Goal: Information Seeking & Learning: Learn about a topic

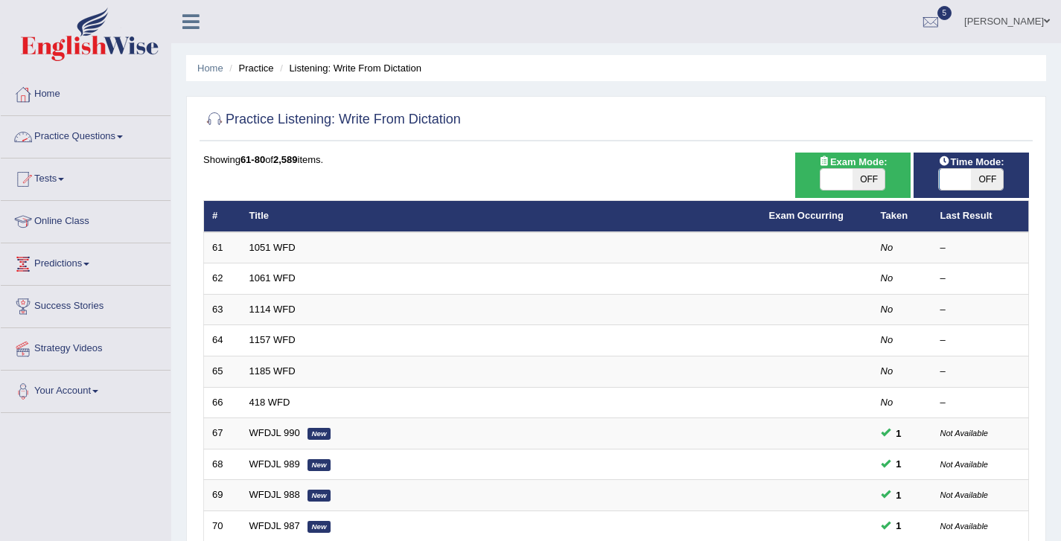
click at [86, 144] on link "Practice Questions" at bounding box center [86, 134] width 170 height 37
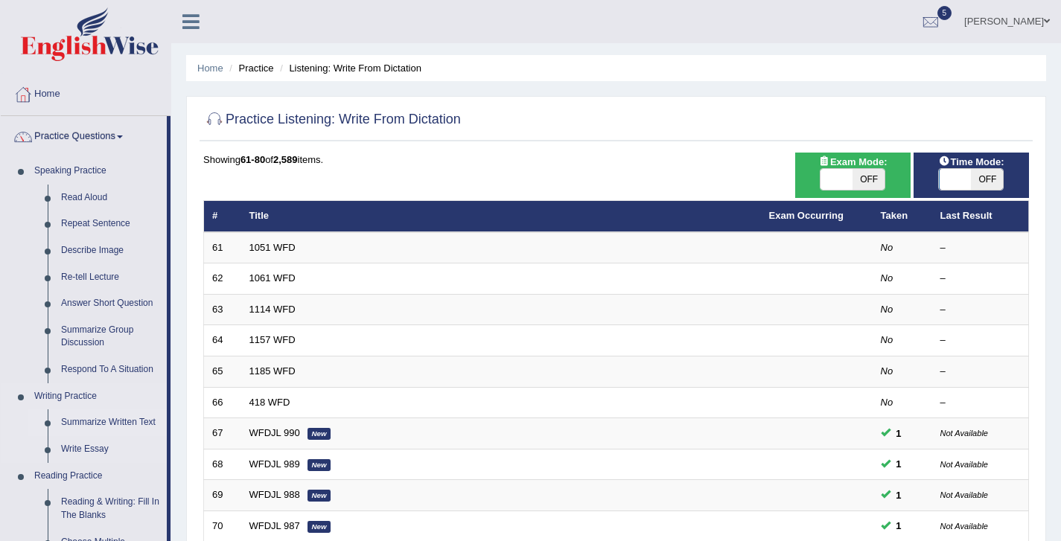
click at [106, 424] on link "Summarize Written Text" at bounding box center [110, 423] width 112 height 27
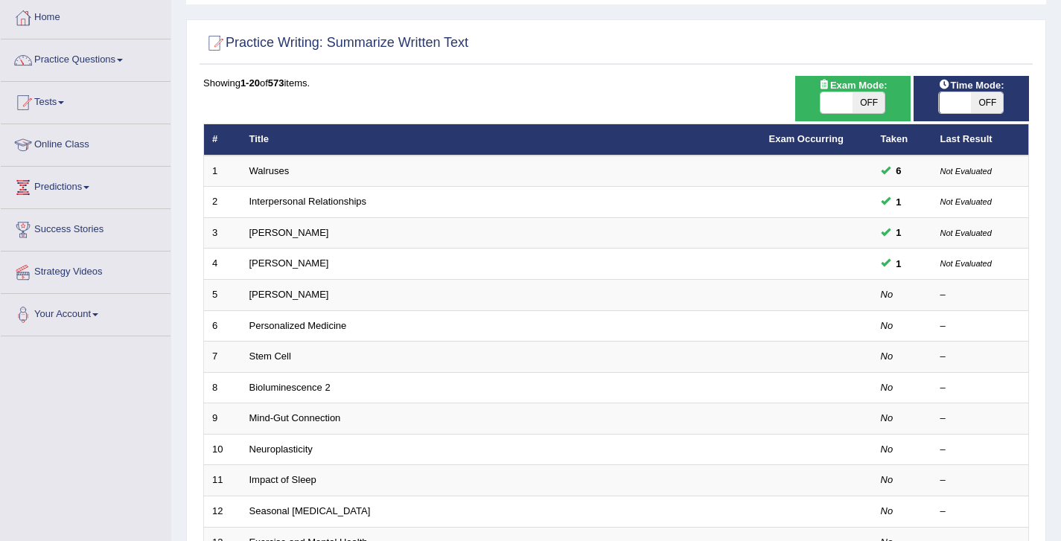
scroll to position [77, 0]
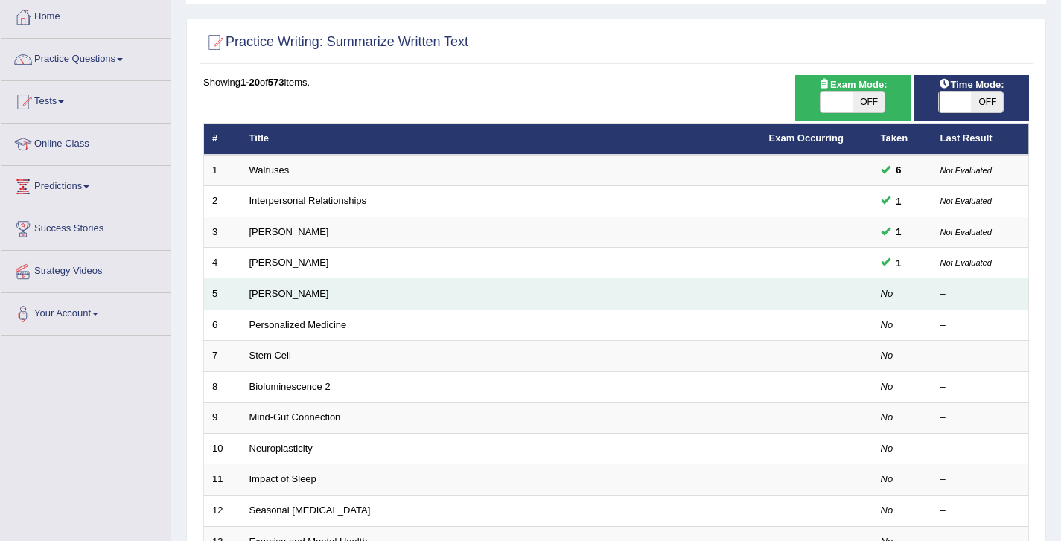
click at [292, 304] on td "[PERSON_NAME]" at bounding box center [501, 294] width 520 height 31
click at [292, 296] on link "[PERSON_NAME]" at bounding box center [289, 293] width 80 height 11
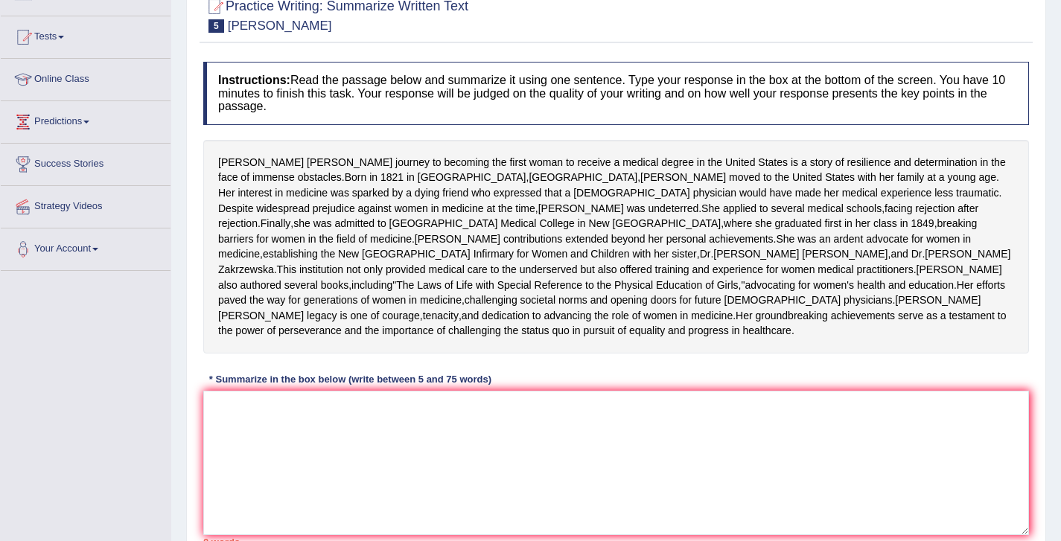
scroll to position [143, 0]
click at [278, 458] on textarea at bounding box center [616, 462] width 826 height 144
type textarea "s"
type textarea "S"
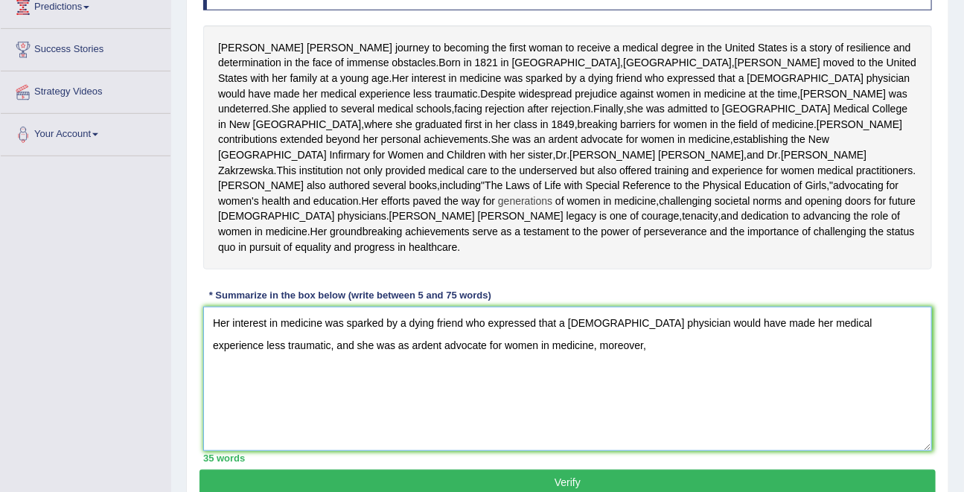
scroll to position [256, 0]
drag, startPoint x: 684, startPoint y: 425, endPoint x: 531, endPoint y: 426, distance: 152.6
click at [529, 425] on textarea "Her interest in medicine was sparked by a dying friend who expressed that a fem…" at bounding box center [567, 380] width 729 height 144
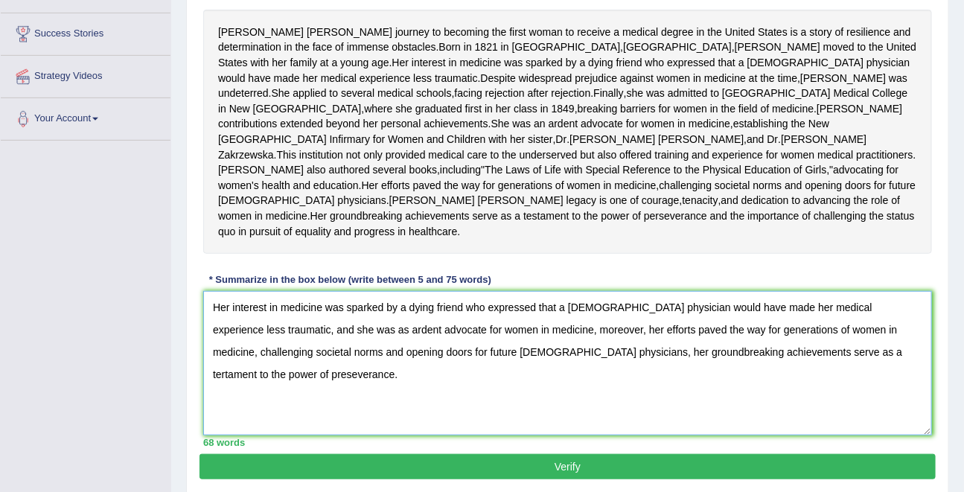
scroll to position [259, 0]
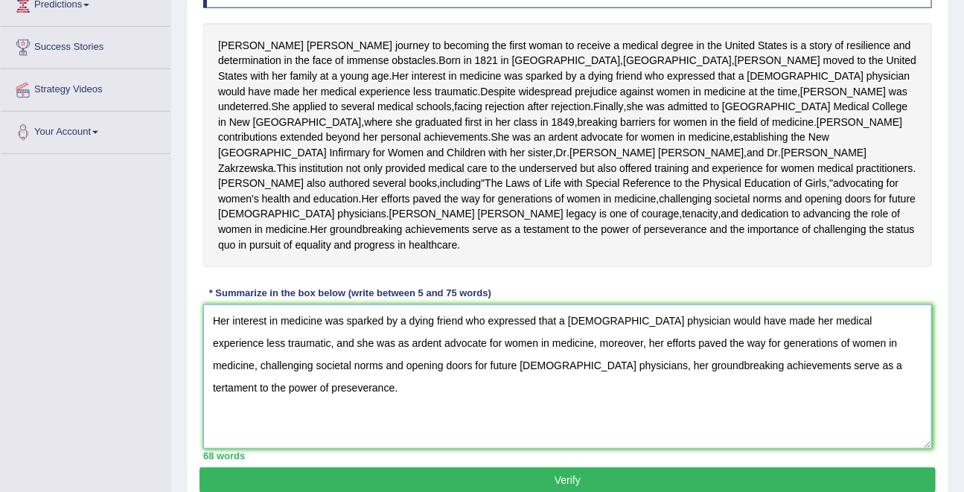
click at [695, 438] on textarea "Her interest in medicine was sparked by a dying friend who expressed that a fem…" at bounding box center [567, 377] width 729 height 144
click at [834, 446] on textarea "Her interest in medicine was sparked by a dying friend who expressed that a fem…" at bounding box center [567, 377] width 729 height 144
click at [817, 442] on textarea "Her interest in medicine was sparked by a dying friend who expressed that a fem…" at bounding box center [567, 377] width 729 height 144
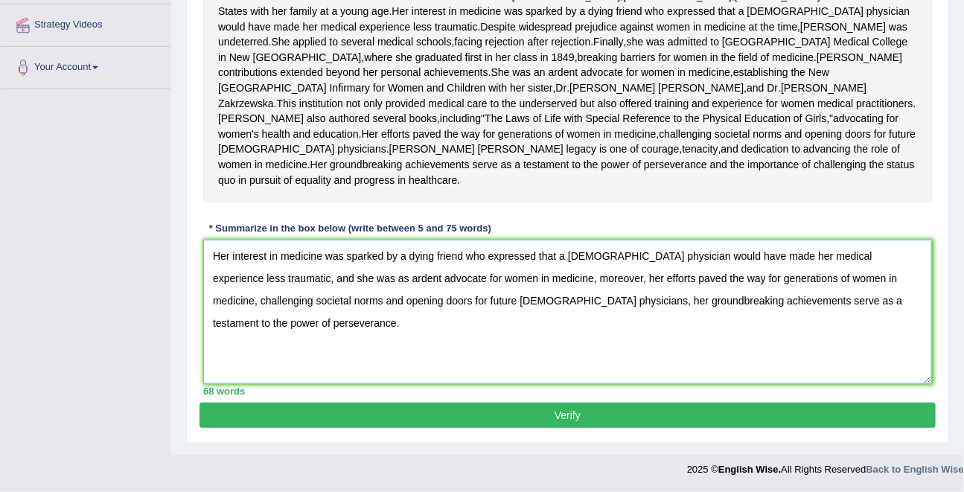
scroll to position [388, 0]
type textarea "Her interest in medicine was sparked by a dying friend who expressed that a fem…"
click at [587, 428] on button "Verify" at bounding box center [568, 415] width 736 height 25
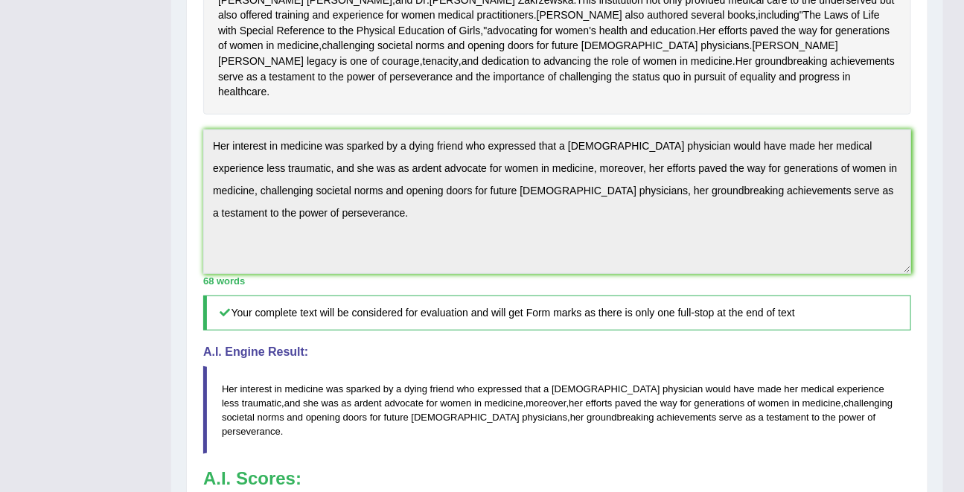
scroll to position [0, 0]
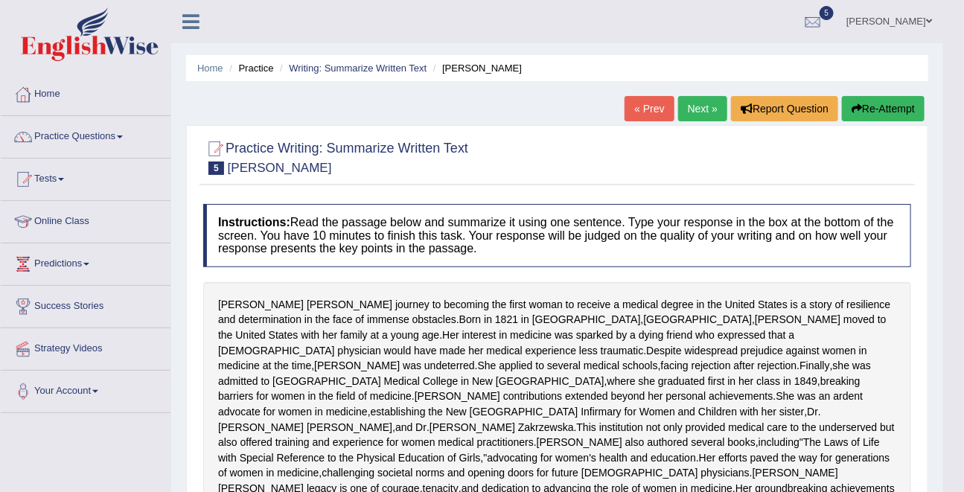
click at [702, 101] on link "Next »" at bounding box center [702, 108] width 49 height 25
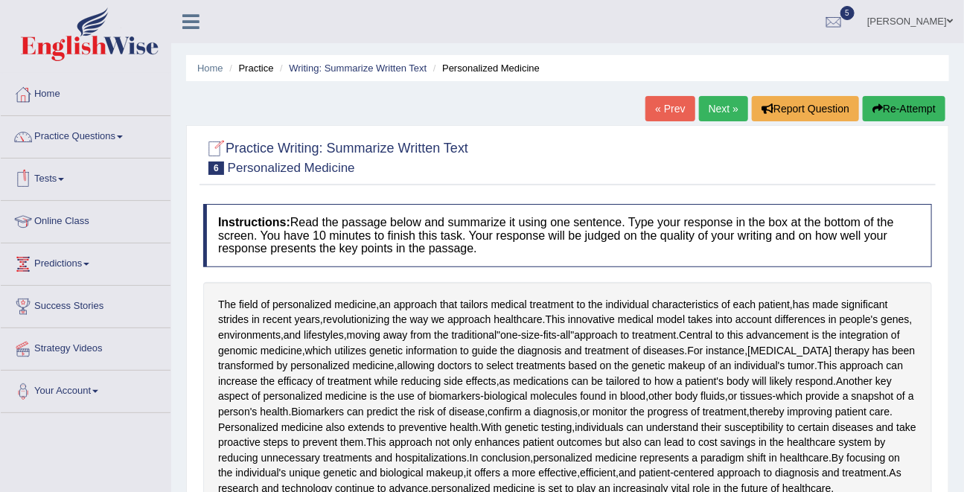
click at [380, 74] on li "Writing: Summarize Written Text" at bounding box center [351, 68] width 150 height 14
click at [387, 66] on link "Writing: Summarize Written Text" at bounding box center [358, 68] width 138 height 11
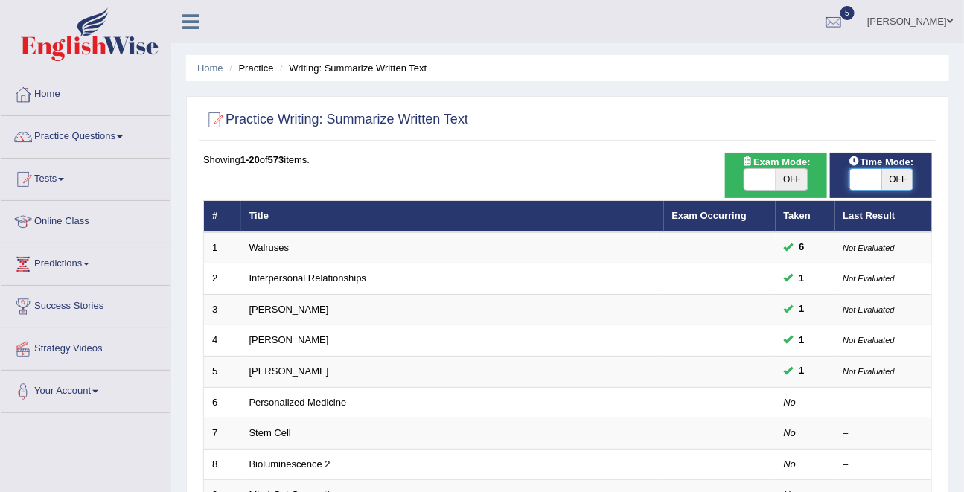
click at [857, 170] on span at bounding box center [866, 179] width 32 height 21
click at [873, 177] on span at bounding box center [866, 179] width 32 height 21
checkbox input "true"
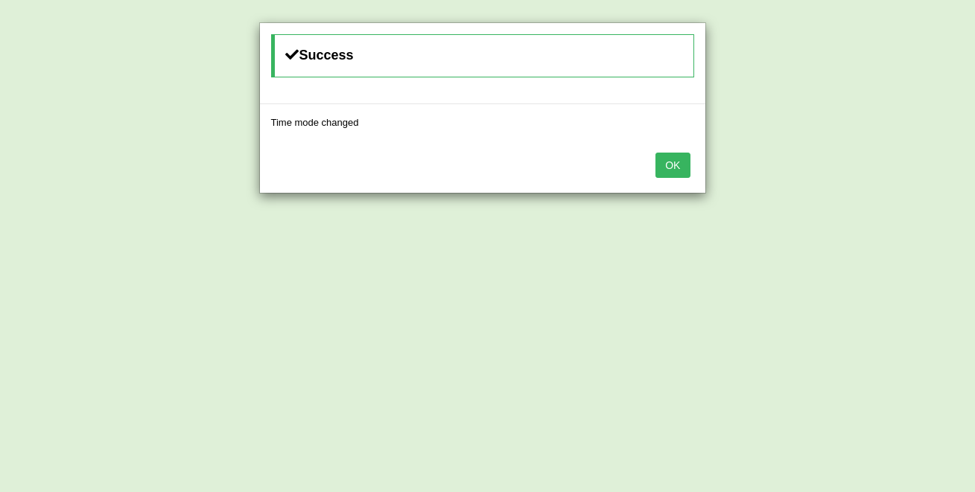
click at [655, 153] on button "OK" at bounding box center [672, 165] width 34 height 25
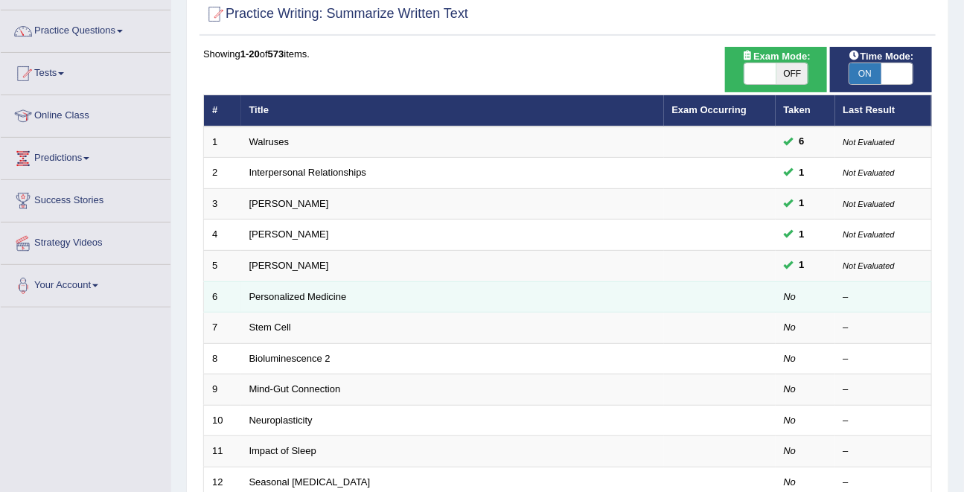
scroll to position [106, 0]
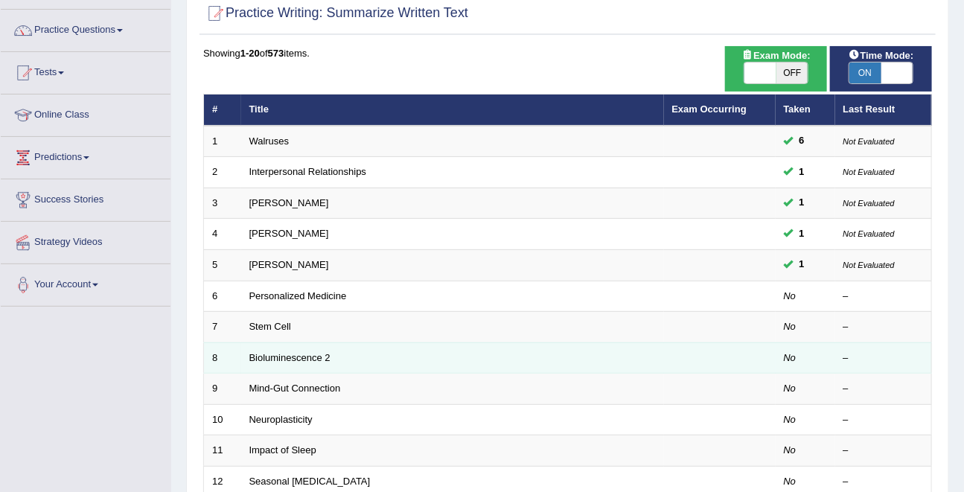
click at [389, 366] on td "Bioluminescence 2" at bounding box center [452, 358] width 423 height 31
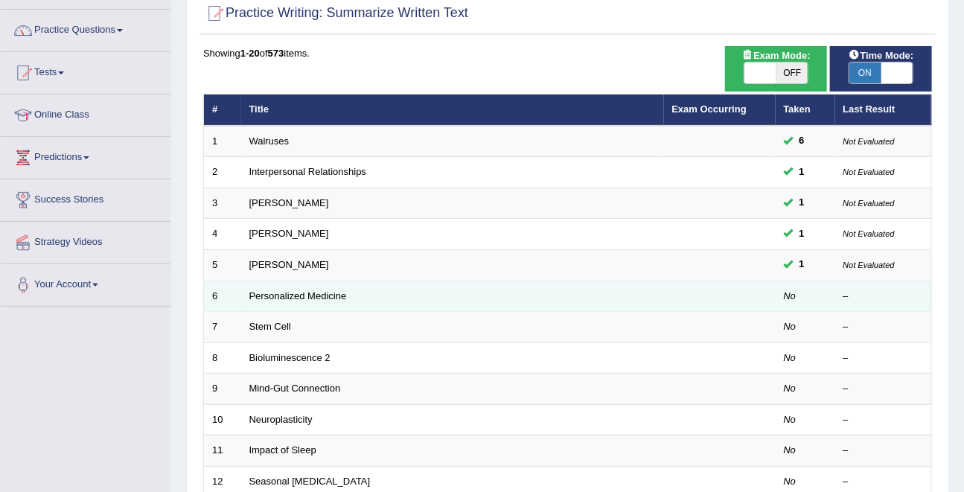
click at [316, 302] on td "Personalized Medicine" at bounding box center [452, 296] width 423 height 31
click at [316, 297] on link "Personalized Medicine" at bounding box center [298, 295] width 98 height 11
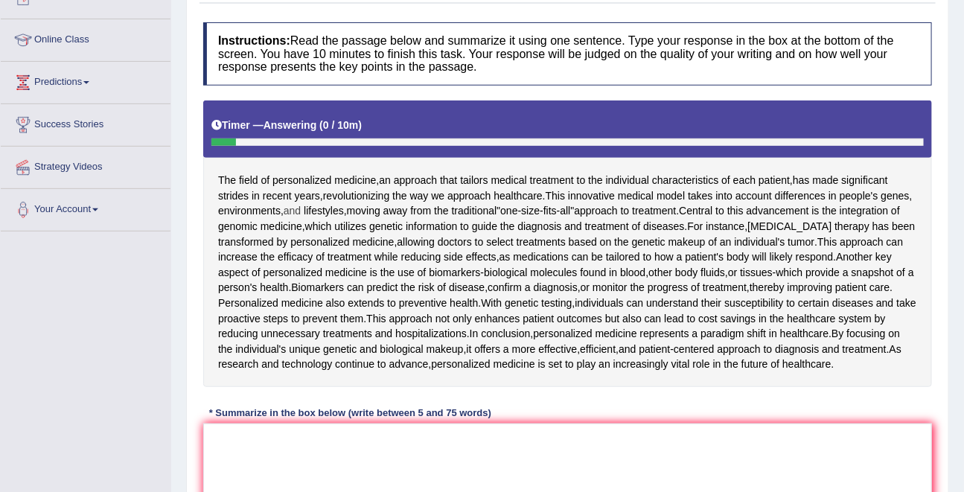
scroll to position [183, 0]
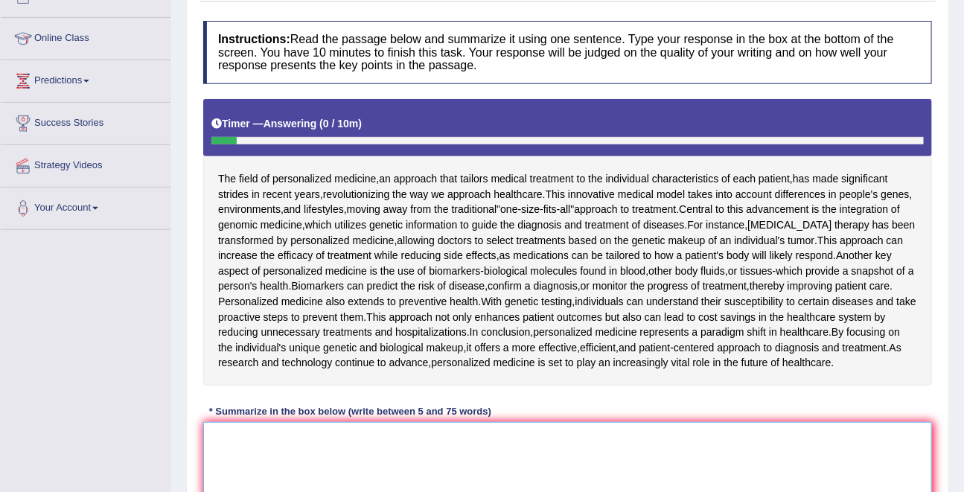
click at [265, 472] on textarea at bounding box center [567, 494] width 729 height 144
drag, startPoint x: 875, startPoint y: 243, endPoint x: 835, endPoint y: 284, distance: 57.4
click at [835, 284] on div "The field of personalized medicine , an approach that tailors medical treatment…" at bounding box center [567, 242] width 729 height 287
click at [747, 281] on span "treatment" at bounding box center [725, 286] width 44 height 16
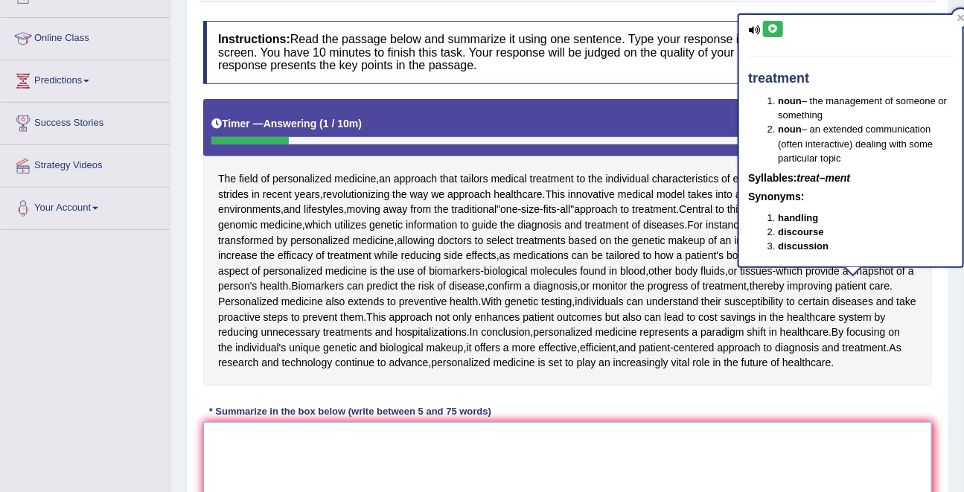
click at [371, 450] on textarea at bounding box center [567, 494] width 729 height 144
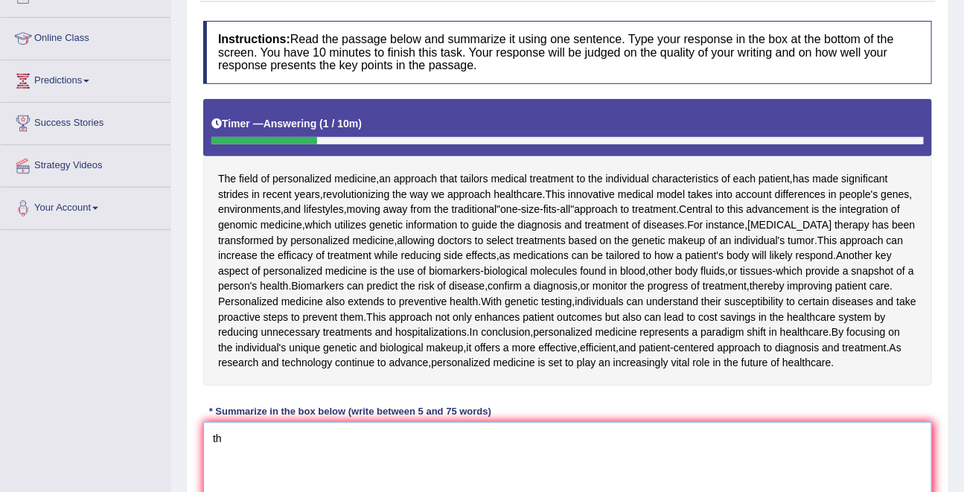
type textarea "t"
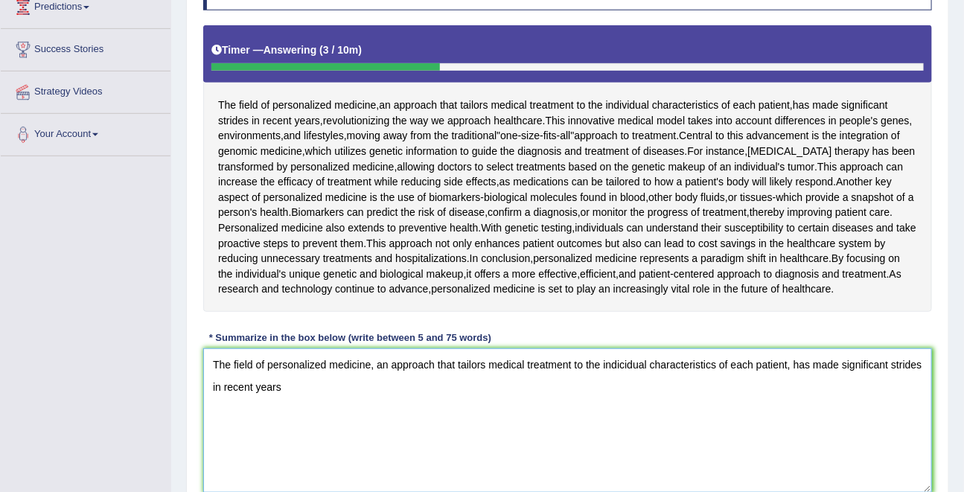
scroll to position [258, 0]
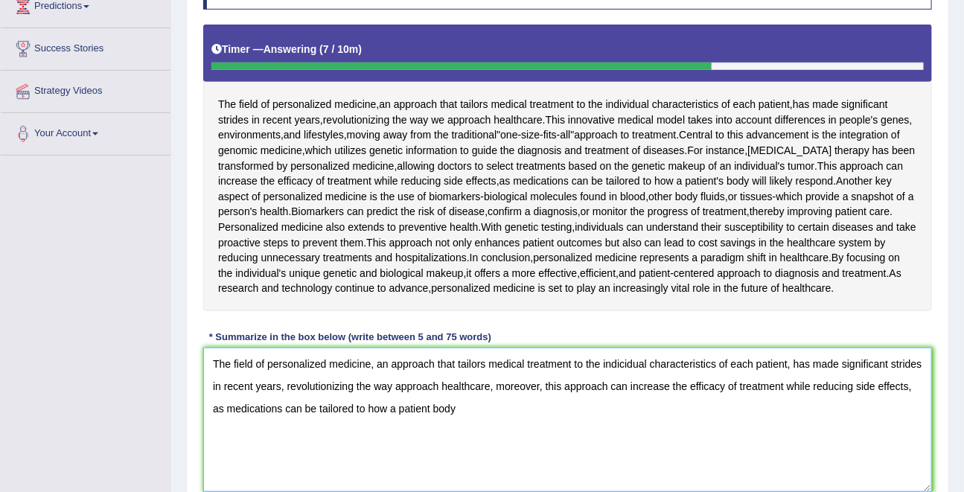
click at [438, 427] on textarea "The field of personalized medicine, an approach that tailors medical treatment …" at bounding box center [567, 420] width 729 height 144
click at [461, 421] on textarea "The field of personalized medicine, an approach that tailors medical treatment …" at bounding box center [567, 420] width 729 height 144
click at [489, 425] on textarea "The field of personalized medicine, an approach that tailors medical treatment …" at bounding box center [567, 420] width 729 height 144
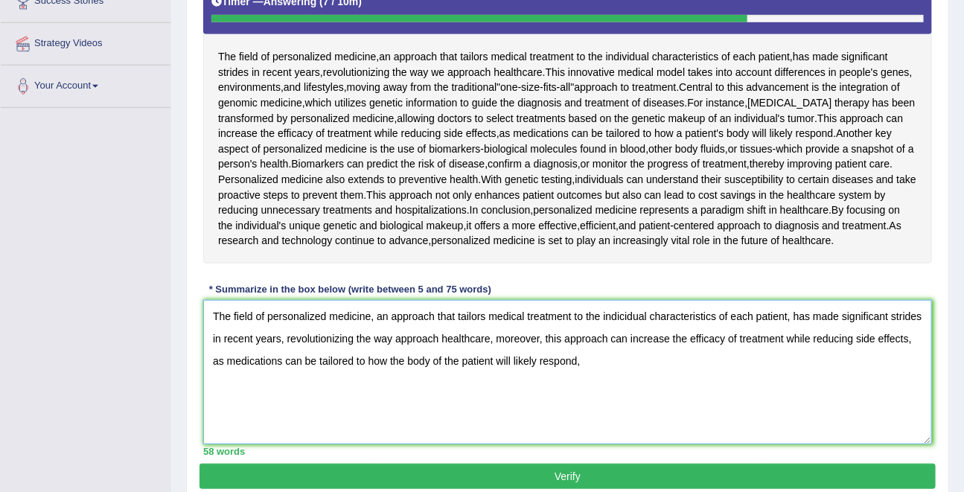
scroll to position [292, 0]
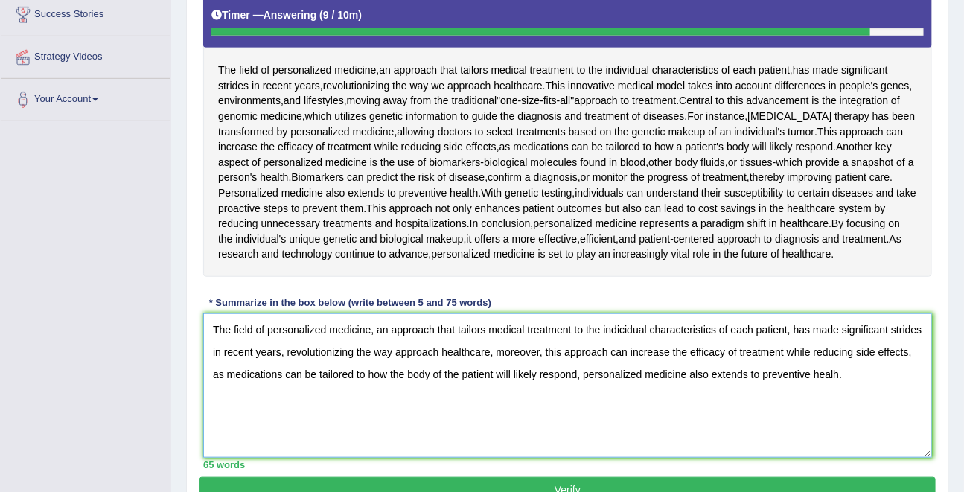
click at [631, 346] on textarea "The field of personalized medicine, an approach that tailors medical treatment …" at bounding box center [567, 385] width 729 height 144
type textarea "The field of personalized medicine, an approach that tailors medical treatment …"
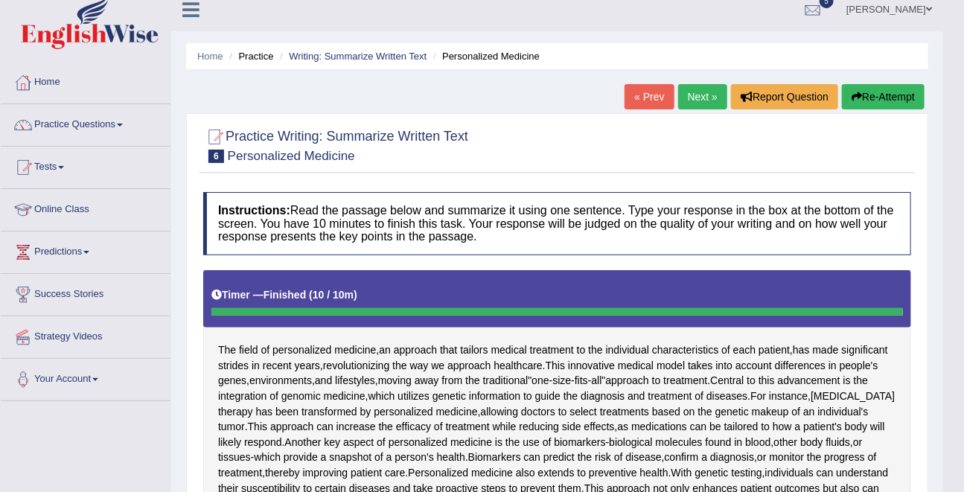
scroll to position [10, 0]
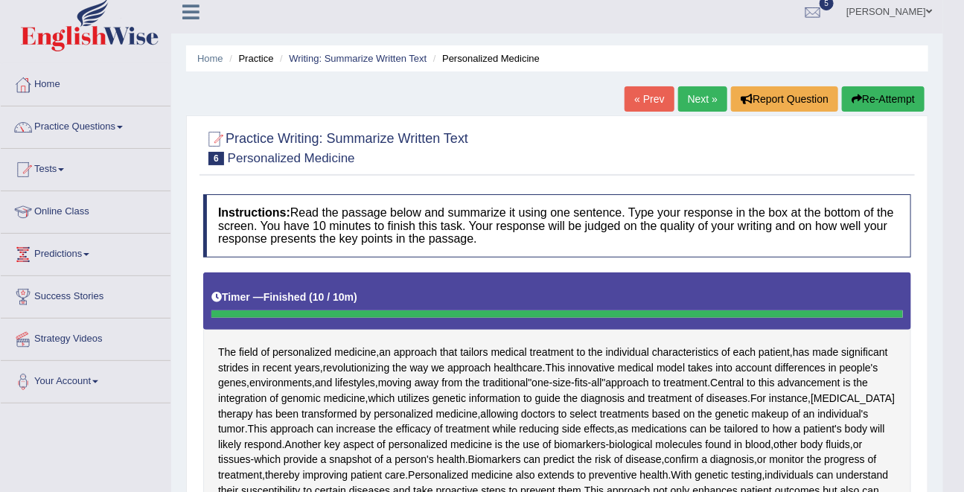
click at [848, 107] on button "Re-Attempt" at bounding box center [883, 98] width 83 height 25
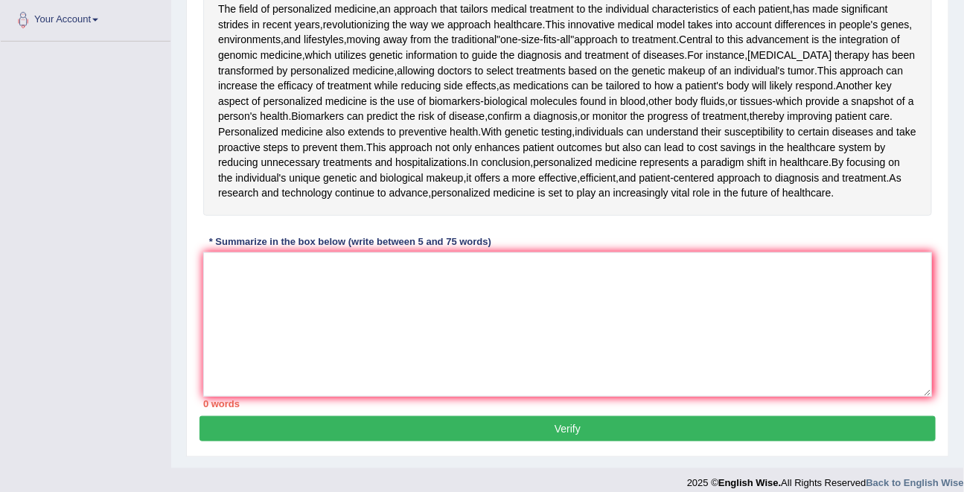
scroll to position [399, 0]
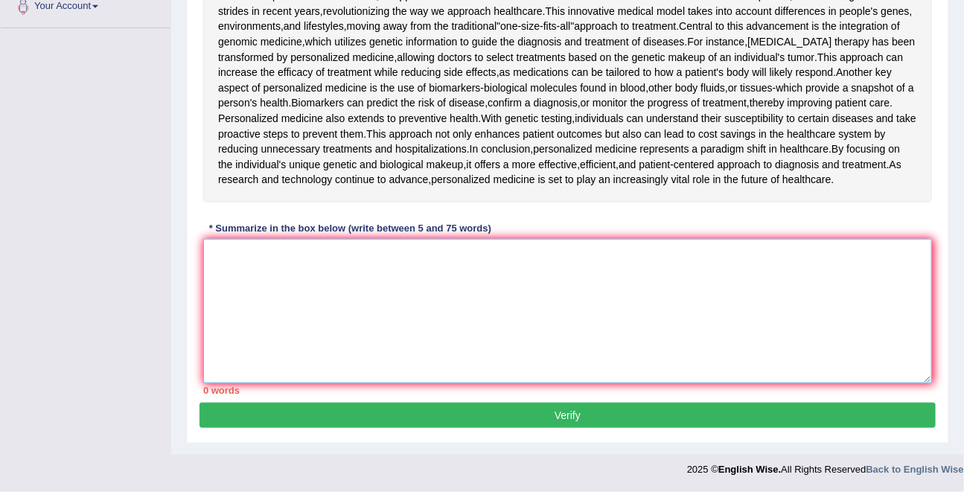
click at [563, 290] on textarea at bounding box center [567, 311] width 729 height 144
paste textarea "The field of personalized medicine, an approach that tailors medical treatment …"
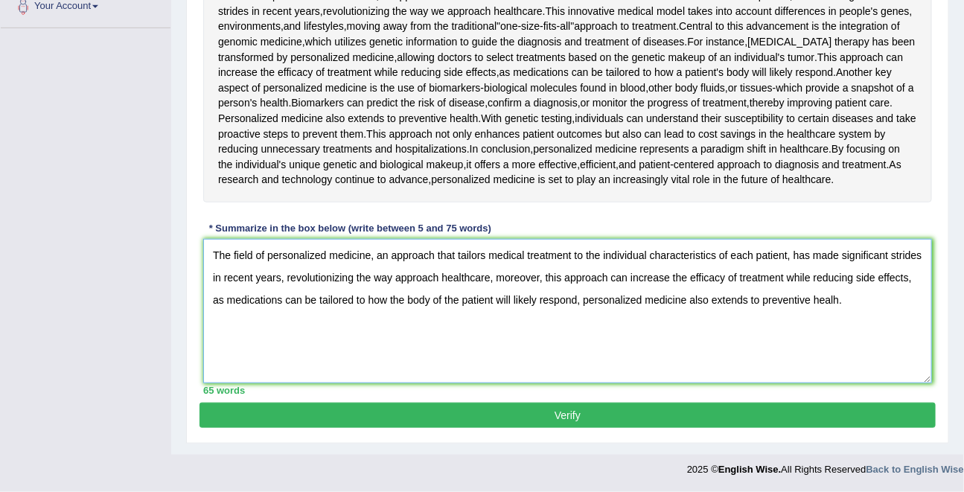
click at [868, 302] on textarea "The field of personalized medicine, an approach that tailors medical treatment …" at bounding box center [567, 311] width 729 height 144
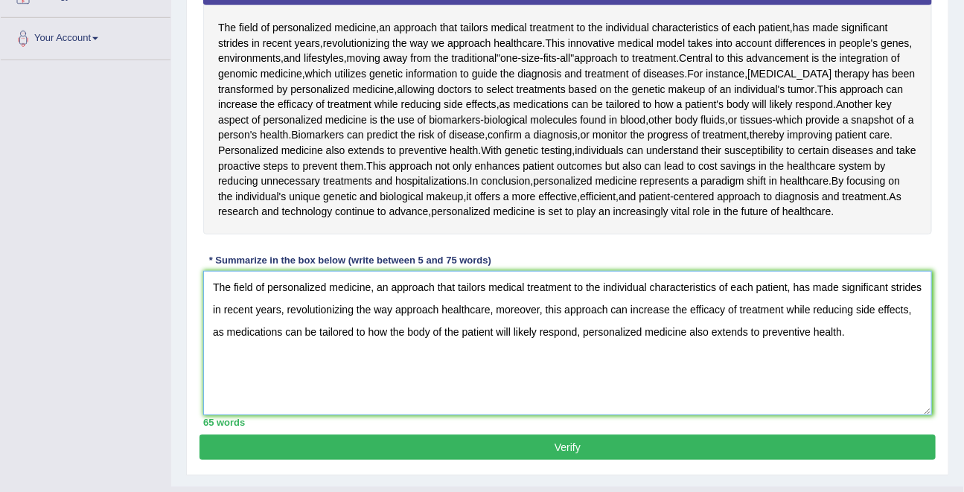
scroll to position [356, 0]
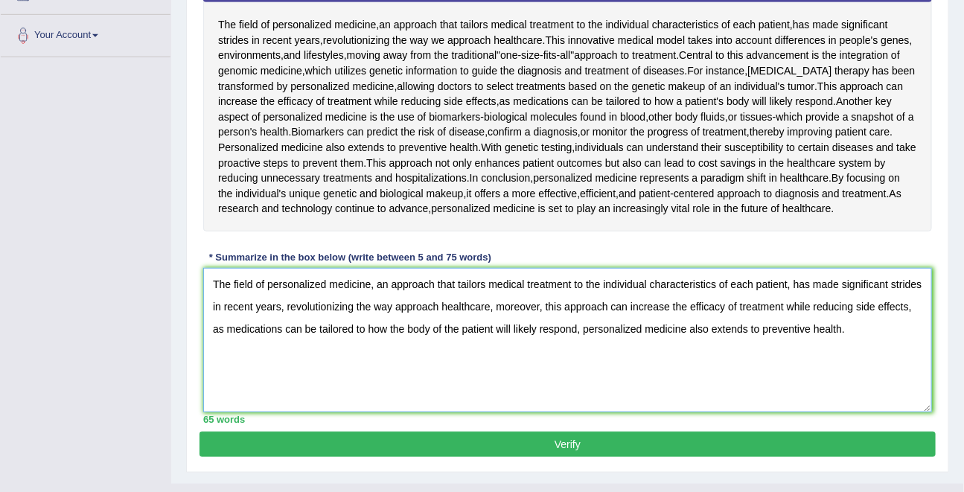
drag, startPoint x: 432, startPoint y: 348, endPoint x: 469, endPoint y: 349, distance: 37.2
click at [469, 349] on textarea "The field of personalized medicine, an approach that tailors medical treatment …" at bounding box center [567, 340] width 729 height 144
click at [432, 345] on textarea "The field of personalized medicine, an approach that tailors medical treatment …" at bounding box center [567, 340] width 729 height 144
click at [515, 346] on textarea "The field of personalized medicine, an approach that tailors medical treatment …" at bounding box center [567, 340] width 729 height 144
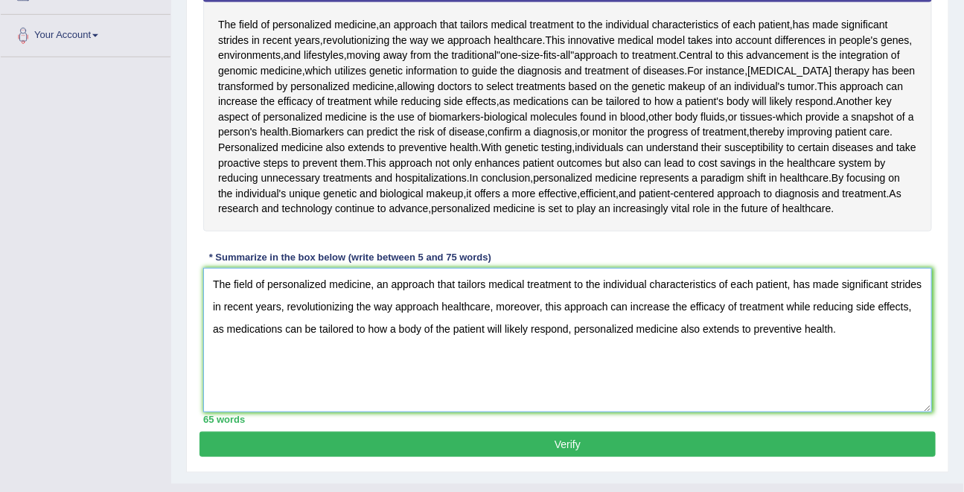
click at [515, 346] on textarea "The field of personalized medicine, an approach that tailors medical treatment …" at bounding box center [567, 340] width 729 height 144
click at [436, 346] on textarea "The field of personalized medicine, an approach that tailors medical treatment …" at bounding box center [567, 340] width 729 height 144
paste textarea "patient"
drag, startPoint x: 536, startPoint y: 343, endPoint x: 509, endPoint y: 343, distance: 26.8
click at [509, 343] on textarea "The field of personalized medicine, an approach that tailors medical treatment …" at bounding box center [567, 340] width 729 height 144
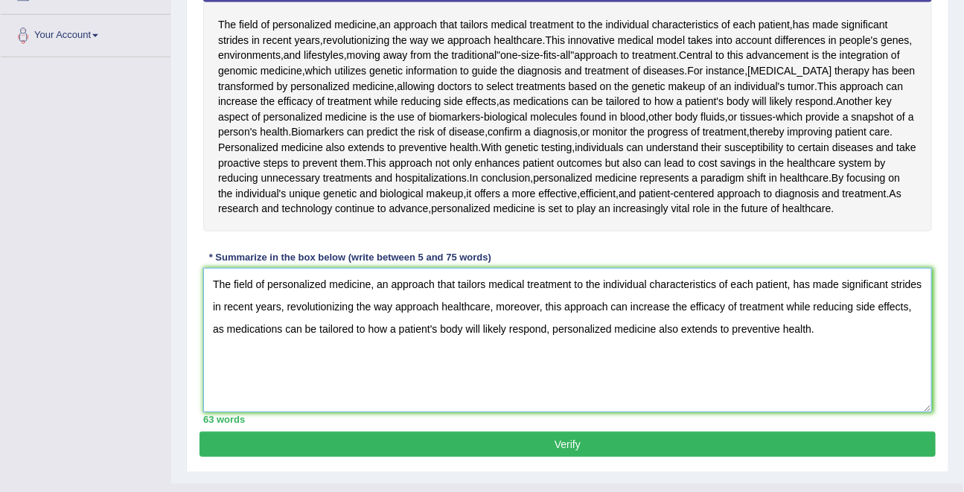
type textarea "The field of personalized medicine, an approach that tailors medical treatment …"
click at [585, 456] on button "Verify" at bounding box center [568, 444] width 736 height 25
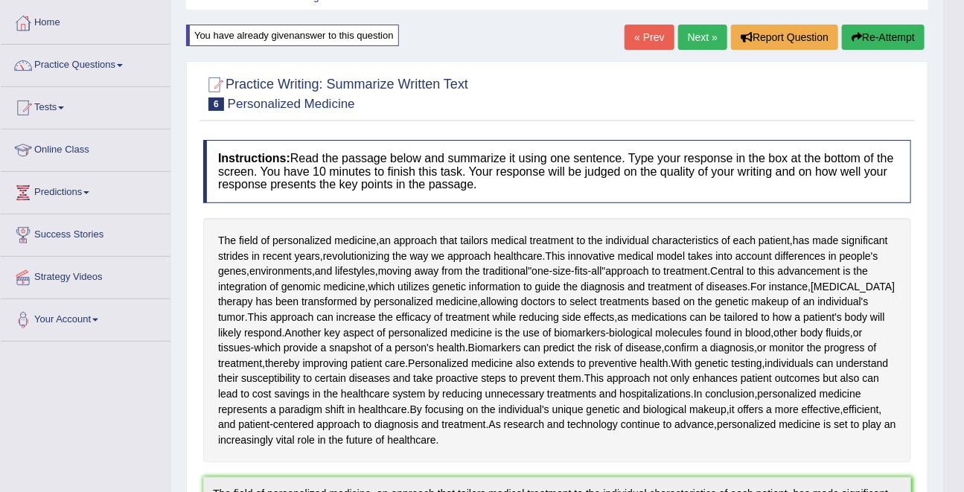
scroll to position [19, 0]
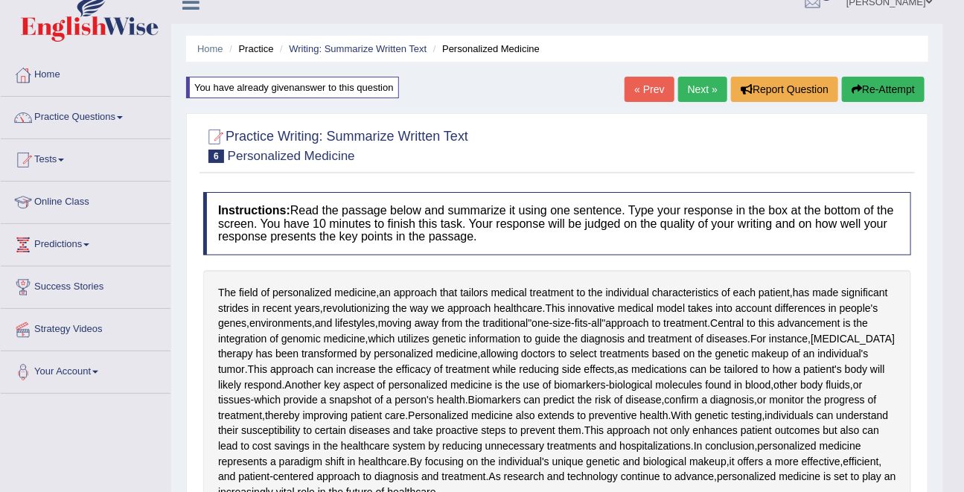
click at [856, 86] on icon "button" at bounding box center [857, 89] width 10 height 10
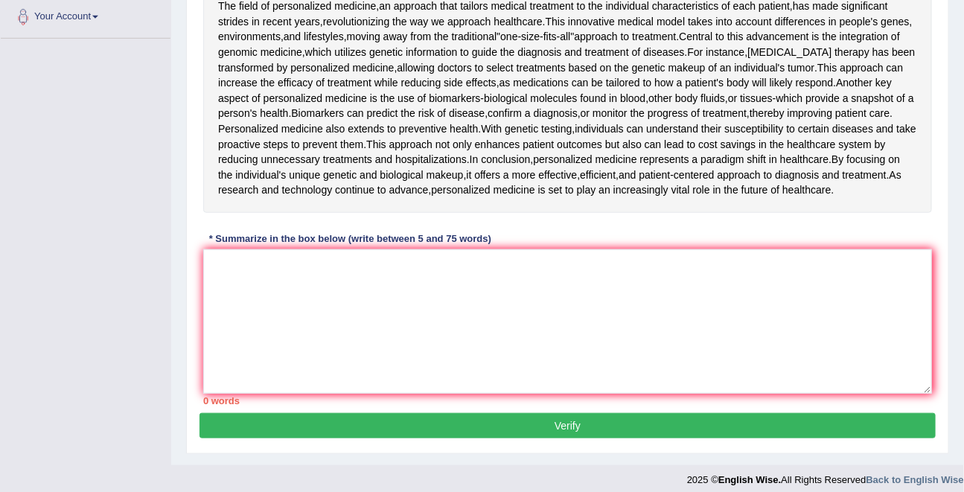
scroll to position [399, 0]
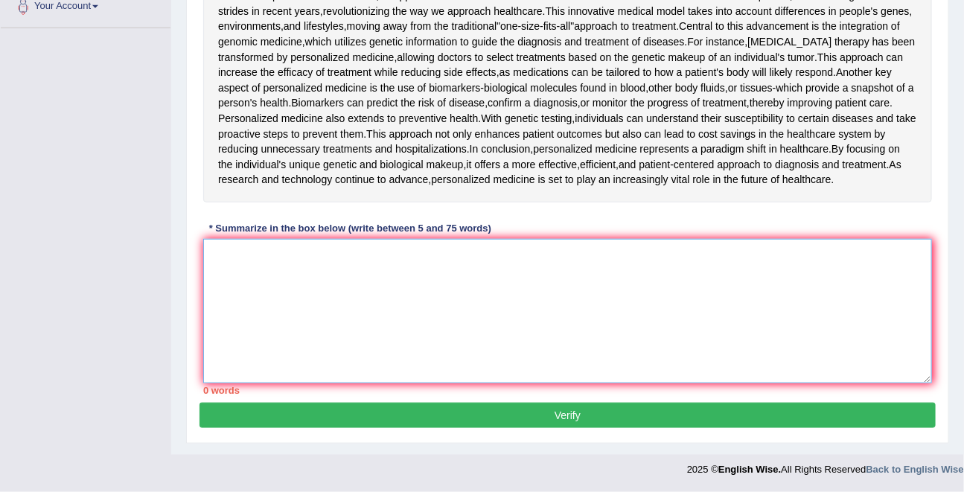
click at [410, 276] on textarea at bounding box center [567, 311] width 729 height 144
paste textarea "patient"
type textarea "p"
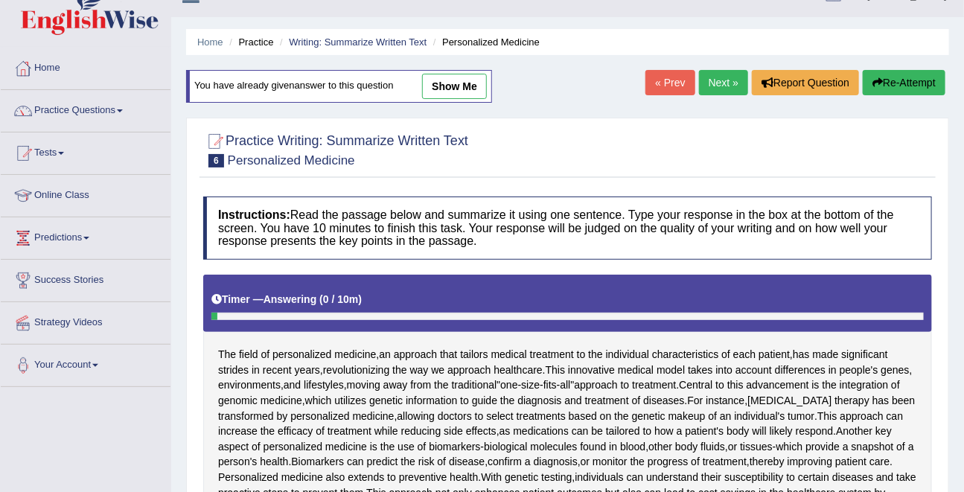
scroll to position [0, 0]
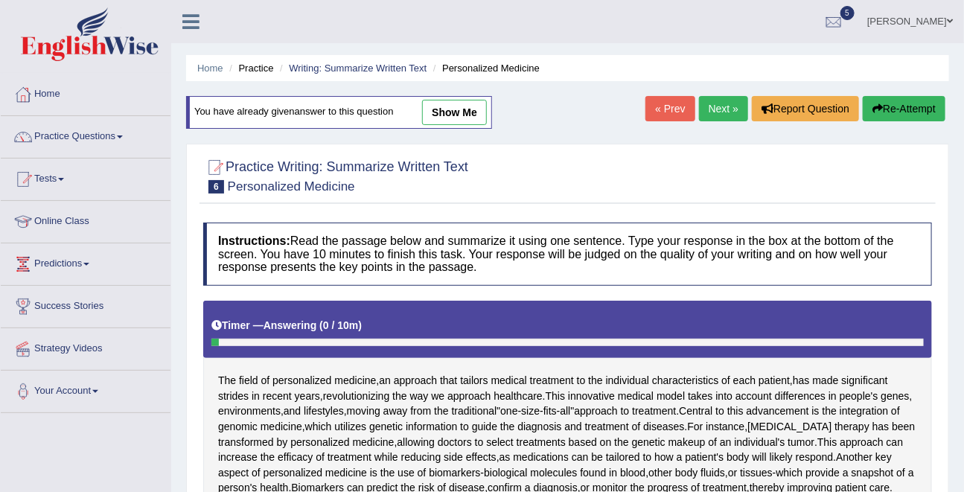
click at [476, 115] on link "show me" at bounding box center [454, 112] width 65 height 25
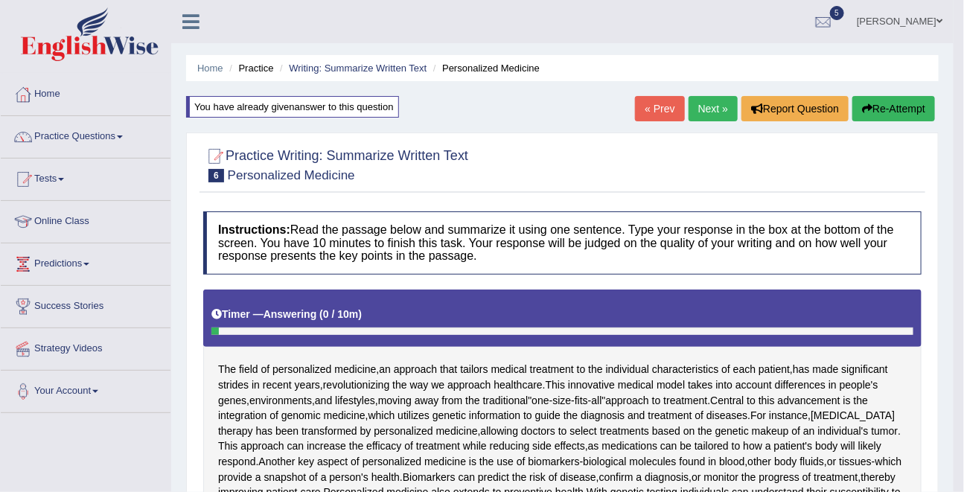
type textarea "The field of personalized medicine, an approach that tailors medical treatment …"
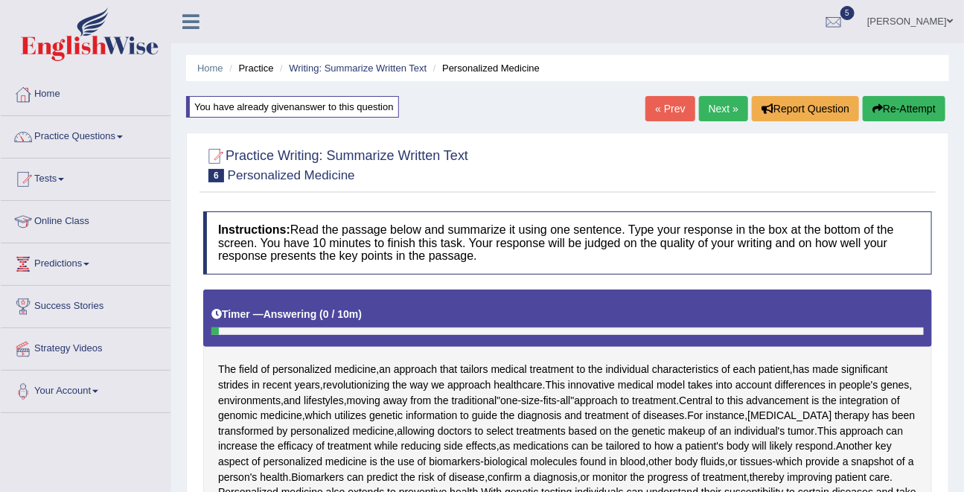
click at [906, 114] on button "Re-Attempt" at bounding box center [904, 108] width 83 height 25
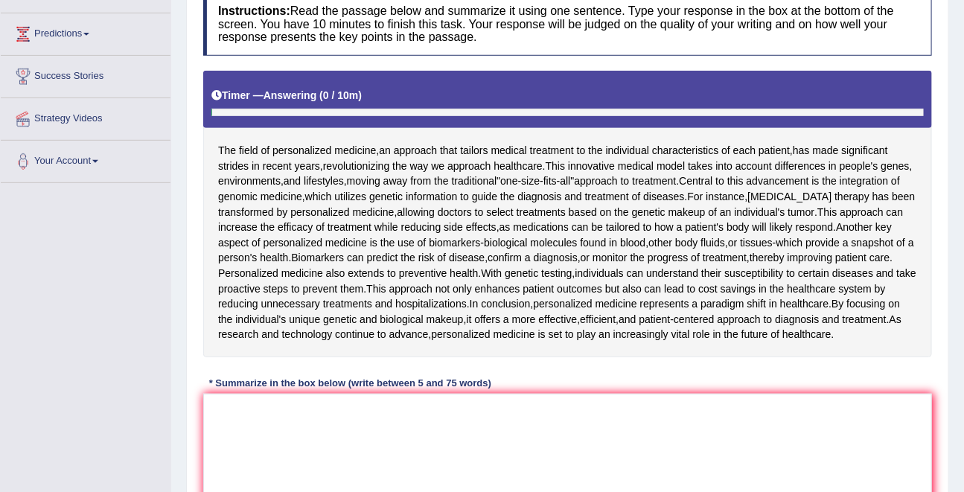
scroll to position [387, 0]
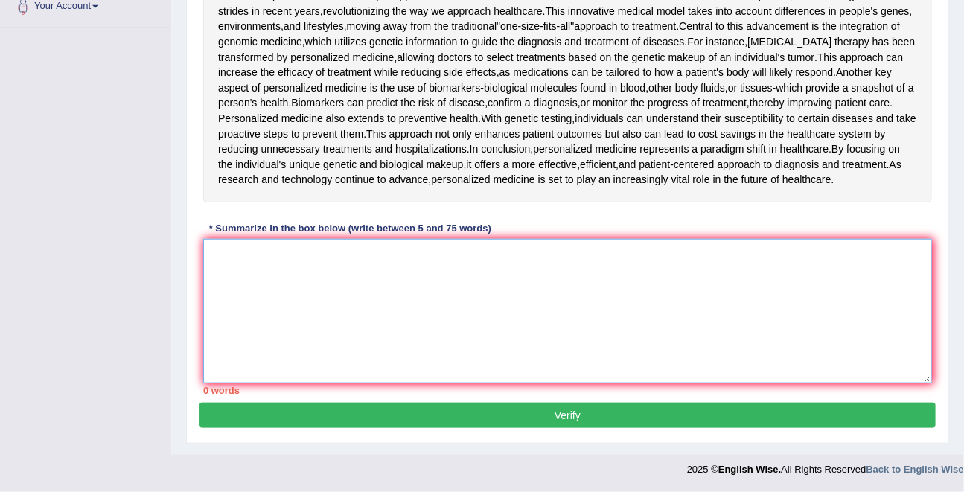
click at [477, 328] on textarea at bounding box center [567, 311] width 729 height 144
paste textarea "The field of personalized medicine, an approach that tailors medical treatment …"
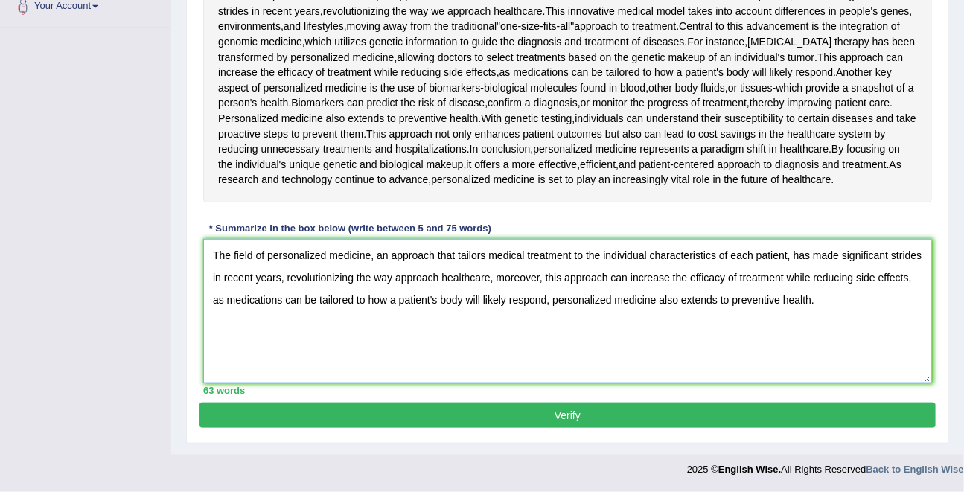
scroll to position [0, 0]
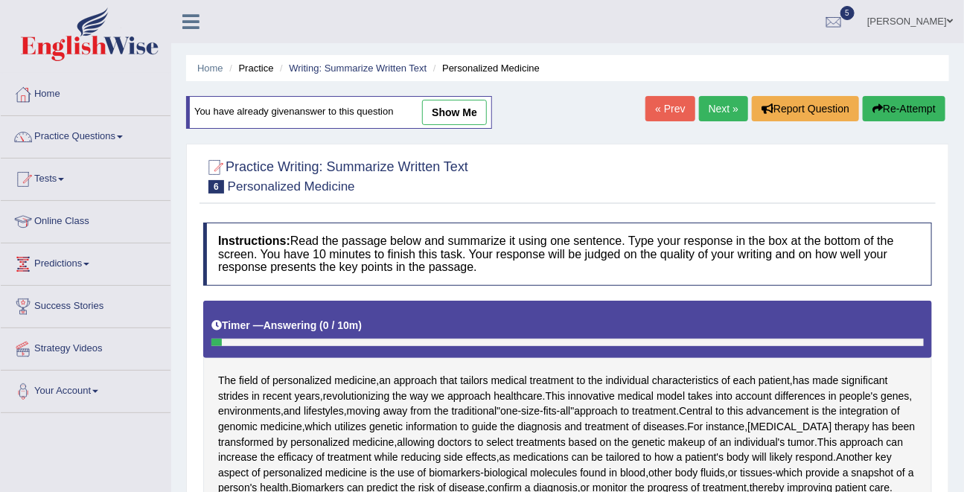
type textarea "The field of personalized medicine, an approach that tailors medical treatment …"
click at [707, 108] on link "Next »" at bounding box center [723, 108] width 49 height 25
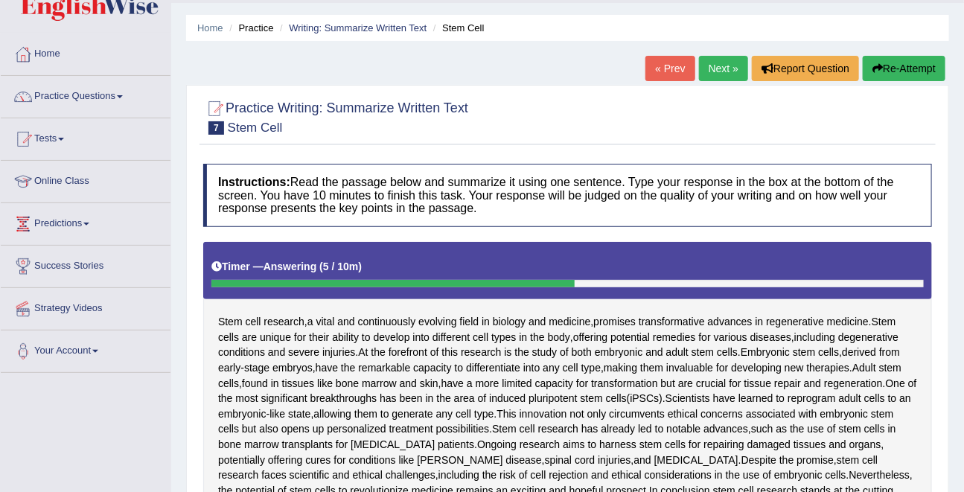
scroll to position [27, 0]
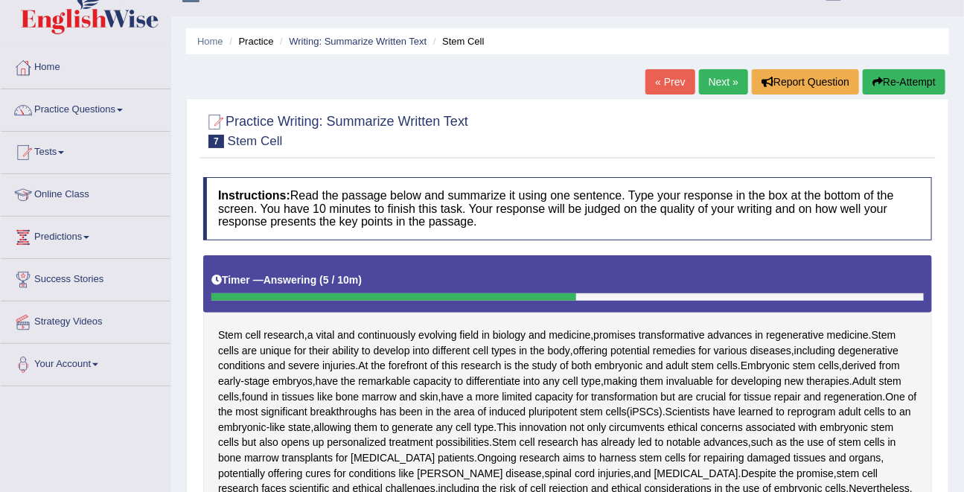
click at [894, 89] on button "Re-Attempt" at bounding box center [904, 81] width 83 height 25
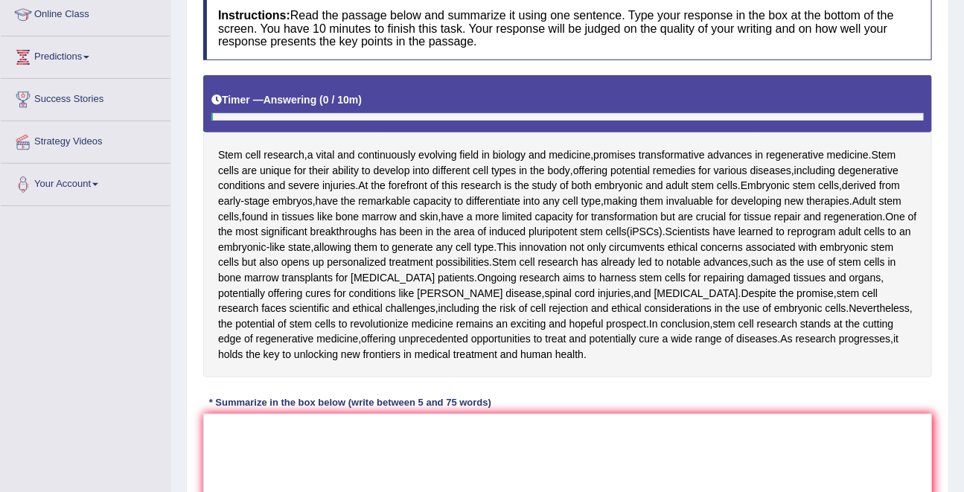
scroll to position [209, 0]
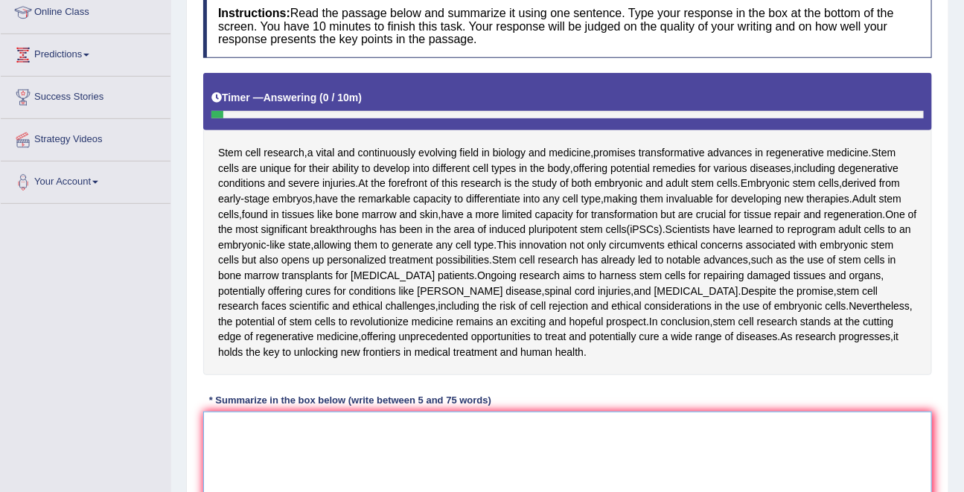
click at [363, 455] on textarea at bounding box center [567, 484] width 729 height 144
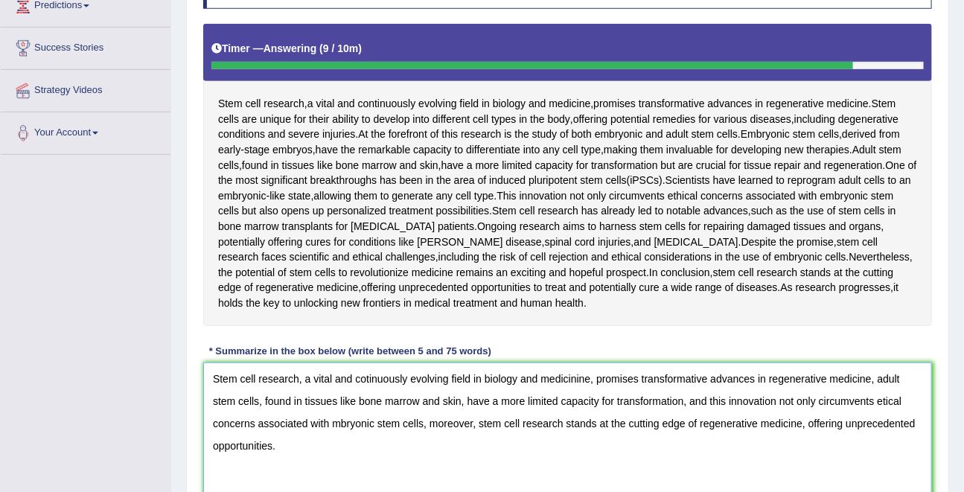
scroll to position [259, 0]
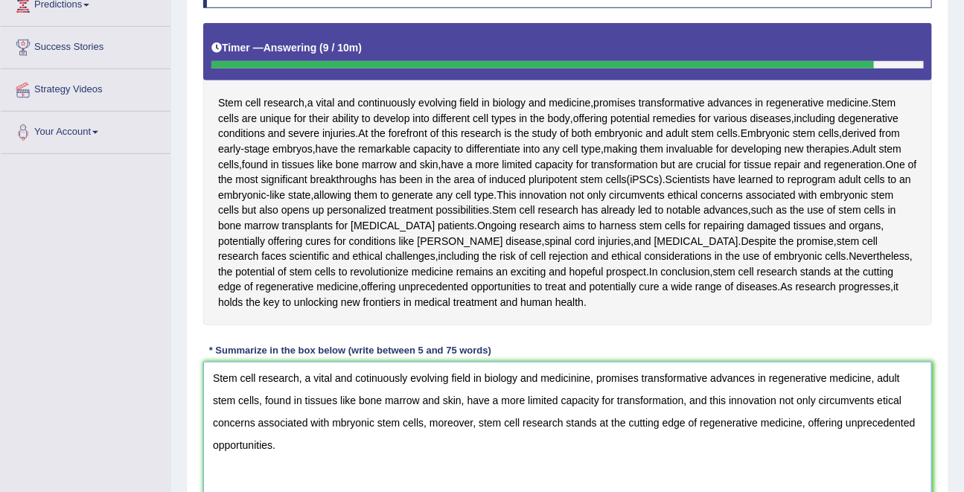
click at [587, 378] on textarea "Stem cell research, a vital and cotinuously evolving field in biology and medic…" at bounding box center [567, 434] width 729 height 144
type textarea "Stem cell research, a vital and cotinuously evolving field in biology and medic…"
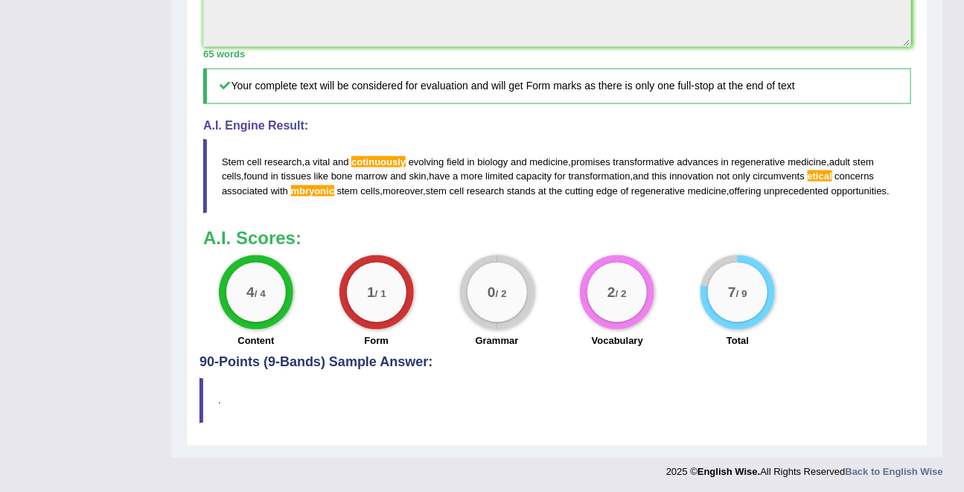
scroll to position [725, 0]
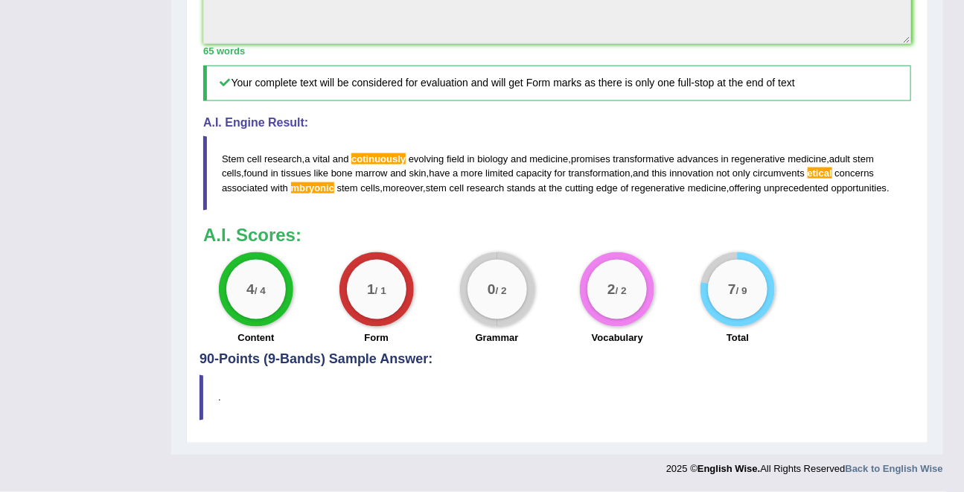
drag, startPoint x: 291, startPoint y: 197, endPoint x: 252, endPoint y: 143, distance: 66.1
click at [252, 144] on blockquote "Stem cell research , a vital and cotinuously evolving field in biology and medi…" at bounding box center [557, 173] width 708 height 74
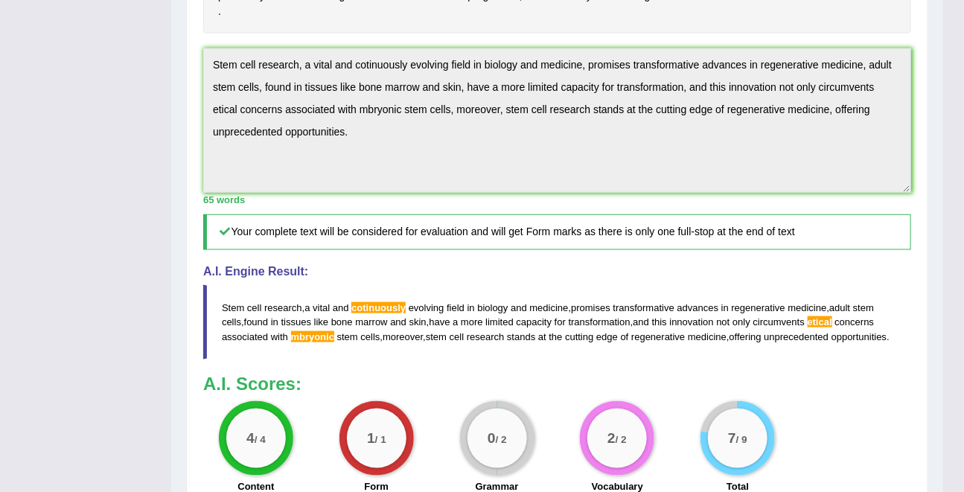
scroll to position [550, 0]
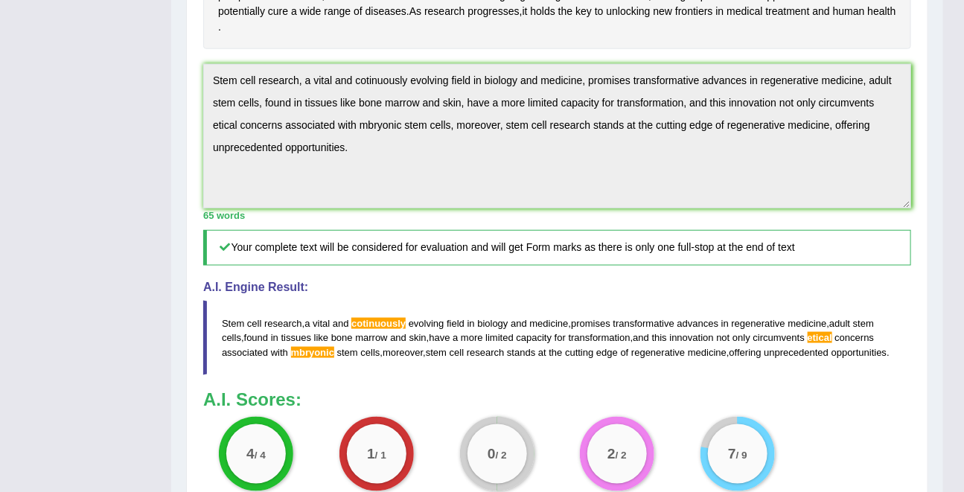
click at [188, 55] on div "Practice Writing: Summarize Written Text 7 Stem Cell Instructions: Read the pas…" at bounding box center [557, 92] width 742 height 1034
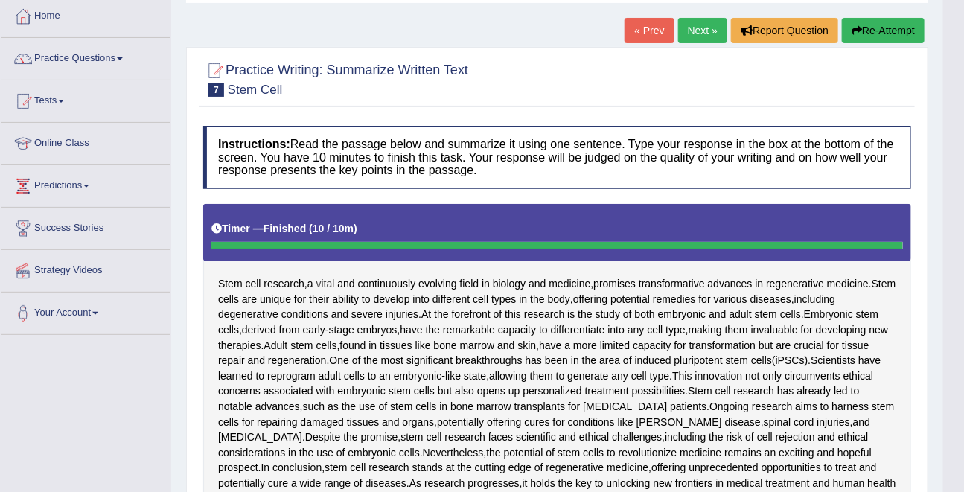
scroll to position [22, 0]
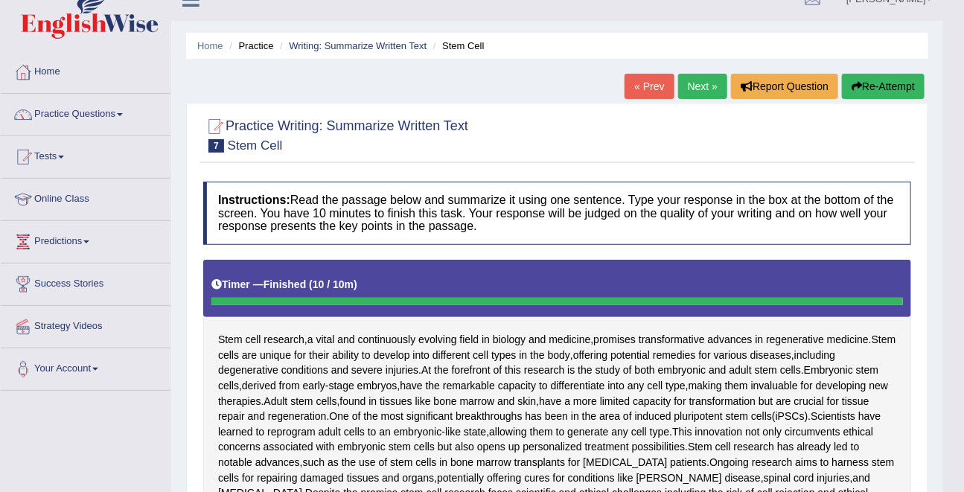
drag, startPoint x: 876, startPoint y: 70, endPoint x: 870, endPoint y: 79, distance: 11.2
click at [870, 79] on button "Re-Attempt" at bounding box center [883, 86] width 83 height 25
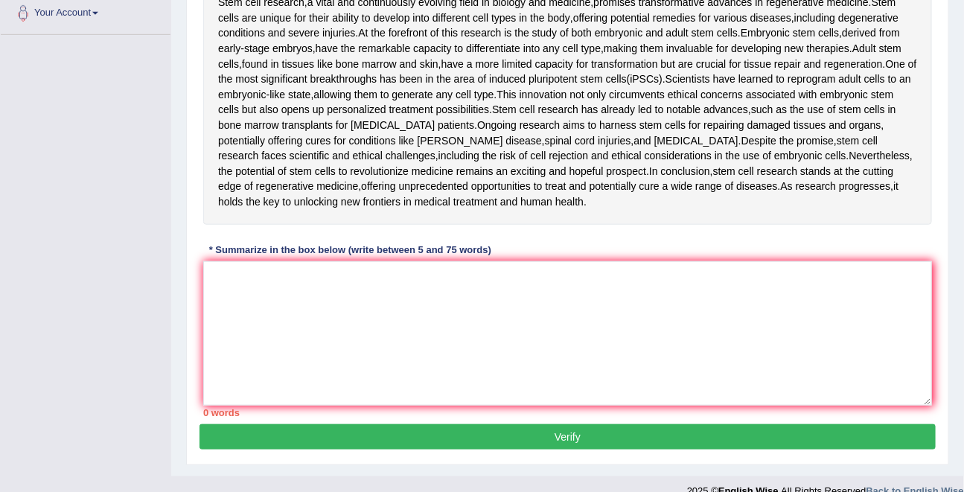
scroll to position [399, 0]
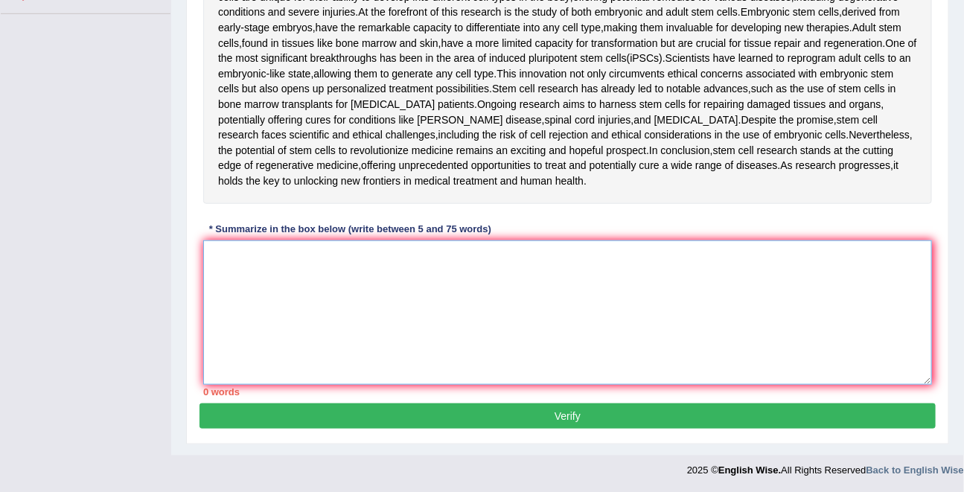
click at [542, 292] on textarea at bounding box center [567, 313] width 729 height 144
paste textarea "Stem cell research, a vital and cotinuously evolving field in biology and medic…"
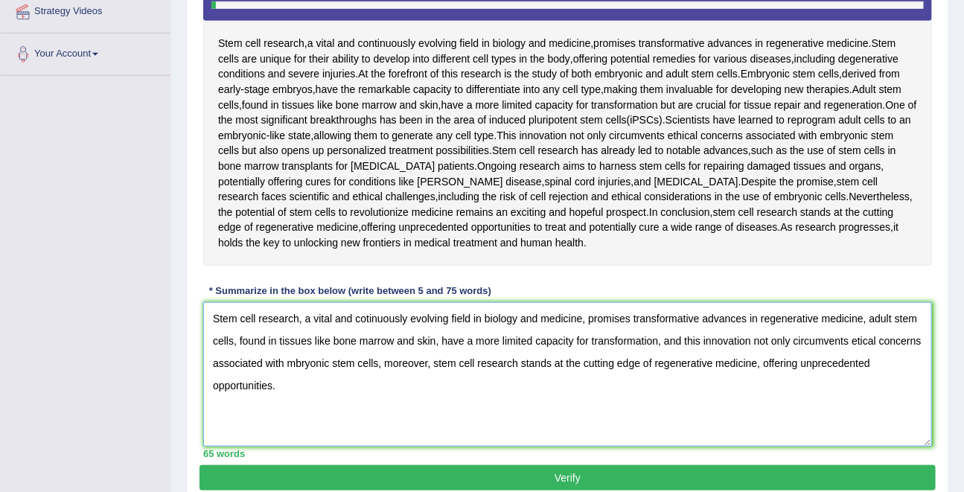
scroll to position [337, 0]
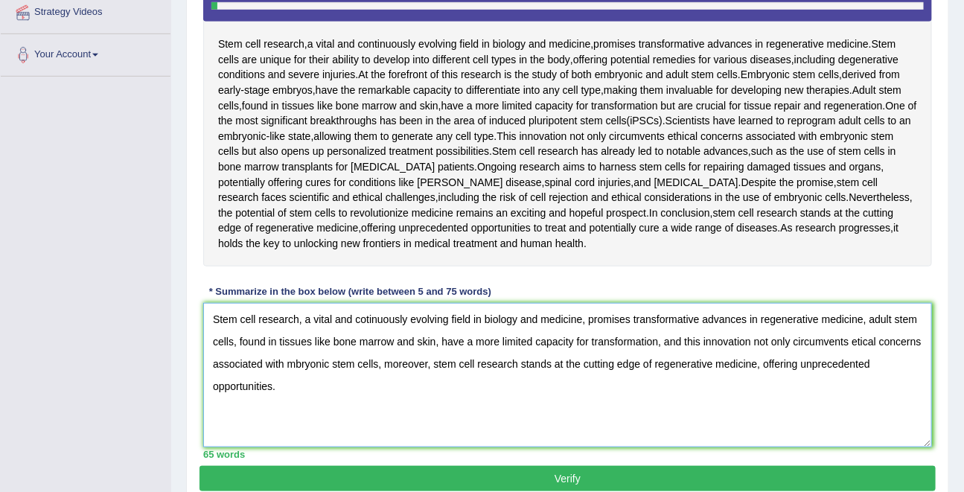
click at [368, 319] on textarea "Stem cell research, a vital and cotinuously evolving field in biology and medic…" at bounding box center [567, 375] width 729 height 144
click at [901, 346] on textarea "Stem cell research, a vital and continuously evolving field in biology and medi…" at bounding box center [567, 375] width 729 height 144
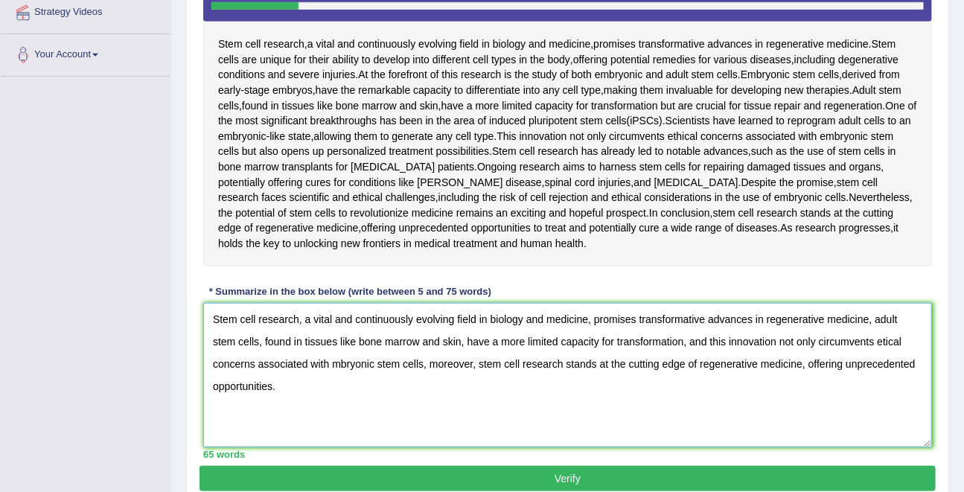
click at [901, 346] on textarea "Stem cell research, a vital and continuously evolving field in biology and medi…" at bounding box center [567, 375] width 729 height 144
click at [281, 361] on textarea "Stem cell research, a vital and continuously evolving field in biology and medi…" at bounding box center [567, 375] width 729 height 144
click at [341, 368] on textarea "Stem cell research, a vital and continuously evolving field in biology and medi…" at bounding box center [567, 375] width 729 height 144
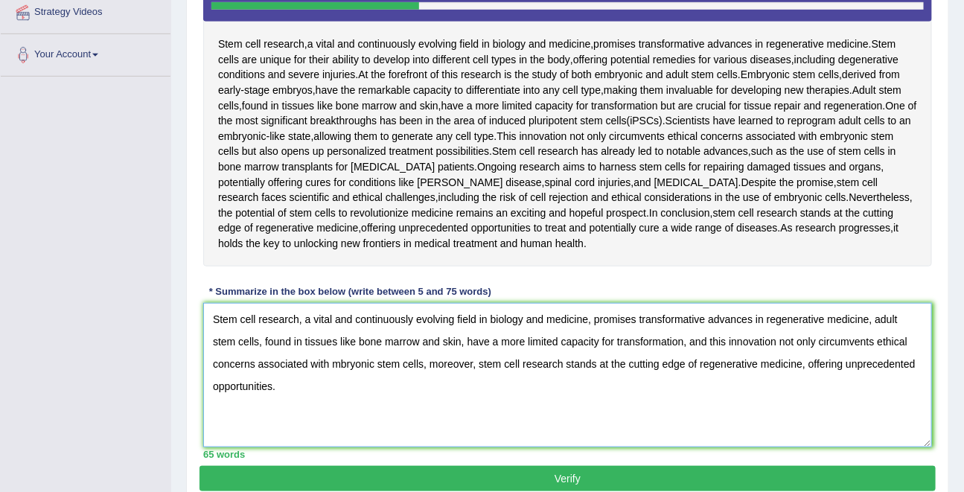
click at [341, 368] on textarea "Stem cell research, a vital and continuously evolving field in biology and medi…" at bounding box center [567, 375] width 729 height 144
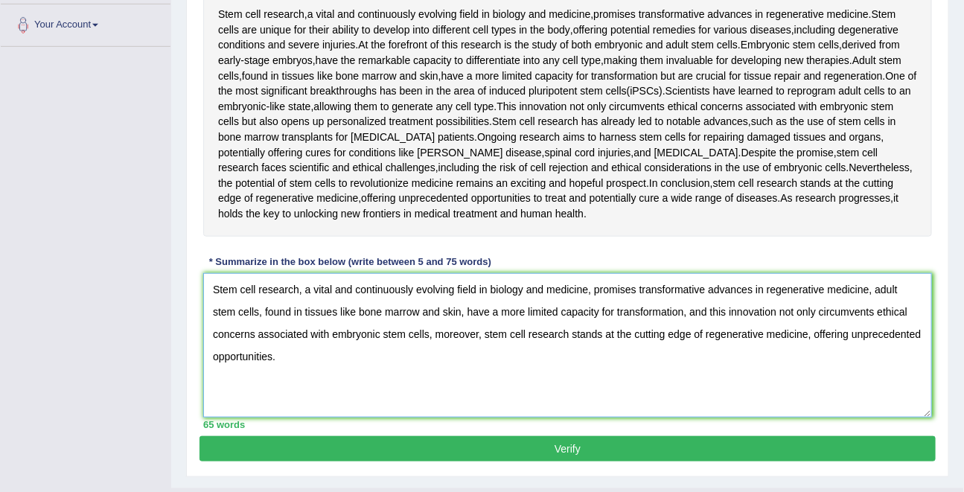
scroll to position [372, 0]
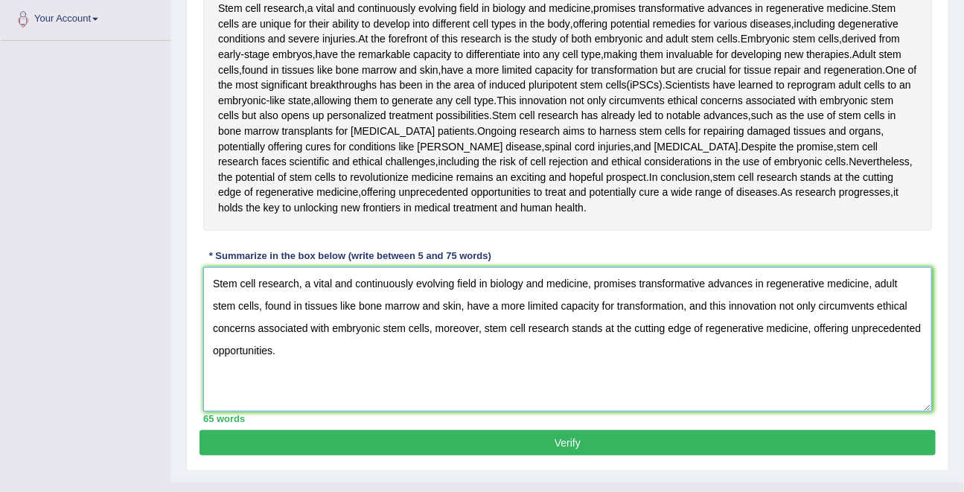
type textarea "Stem cell research, a vital and continuously evolving field in biology and medi…"
click at [468, 456] on div "Practice Writing: Summarize Written Text 7 Stem Cell Instructions: Read the pas…" at bounding box center [567, 121] width 763 height 700
click at [468, 447] on button "Verify" at bounding box center [568, 442] width 736 height 25
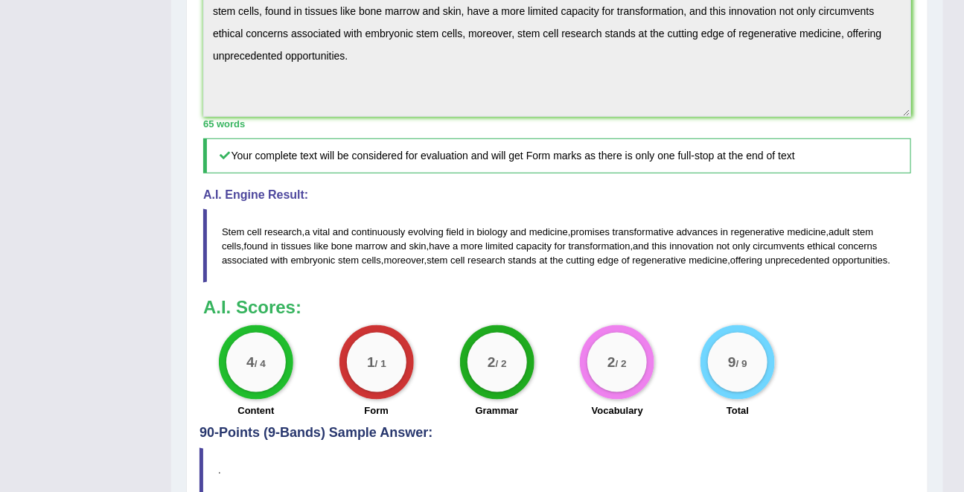
scroll to position [656, 0]
